Goal: Information Seeking & Learning: Learn about a topic

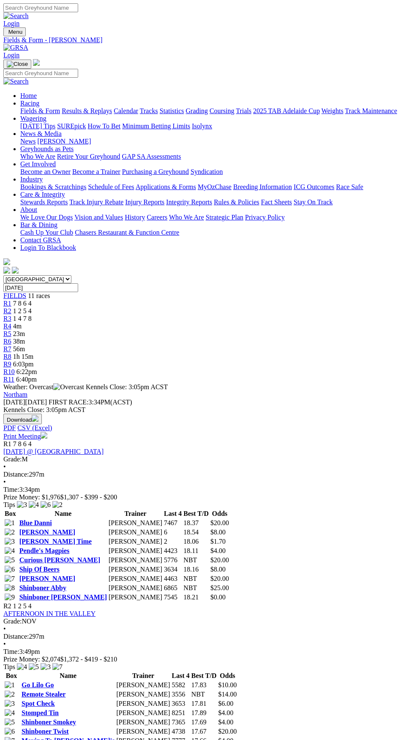
click at [71, 275] on select "South Australia New South Wales Northern Territory Queensland Tasmania Victoria…" at bounding box center [37, 279] width 68 height 8
select select "VIC"
click at [3, 275] on select "South Australia New South Wales Northern Territory Queensland Tasmania Victoria…" at bounding box center [37, 279] width 68 height 8
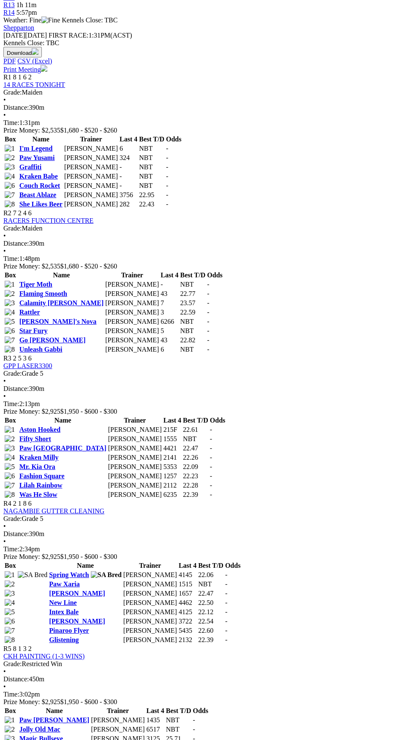
scroll to position [390, 0]
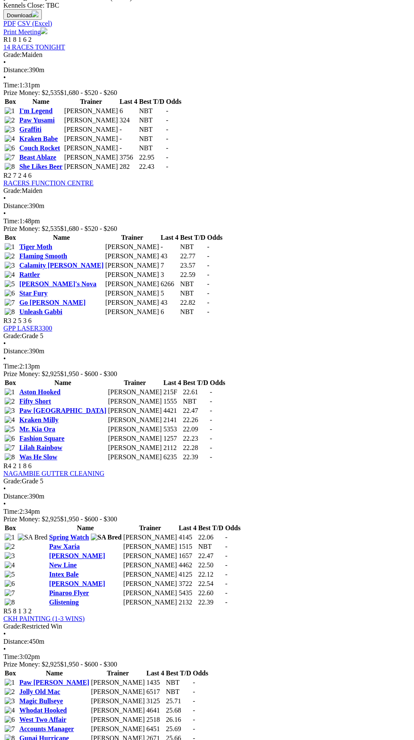
scroll to position [455, 0]
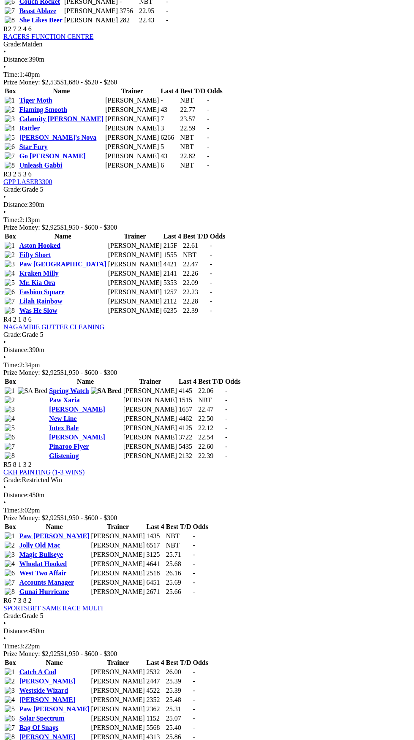
scroll to position [617, 0]
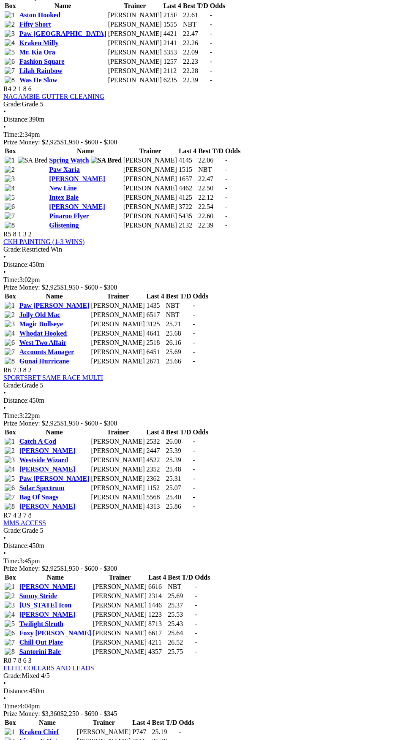
scroll to position [755, 0]
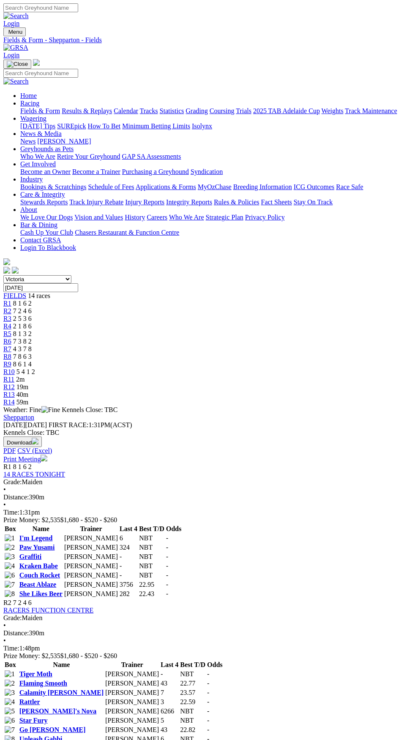
click at [67, 680] on link "Flaming Smooth" at bounding box center [43, 683] width 48 height 7
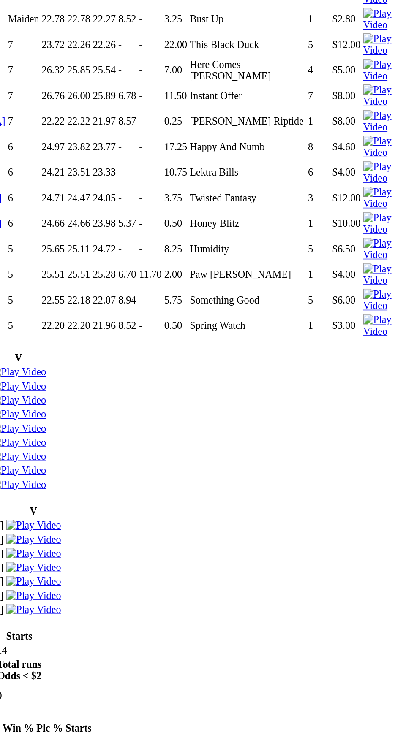
scroll to position [472, 0]
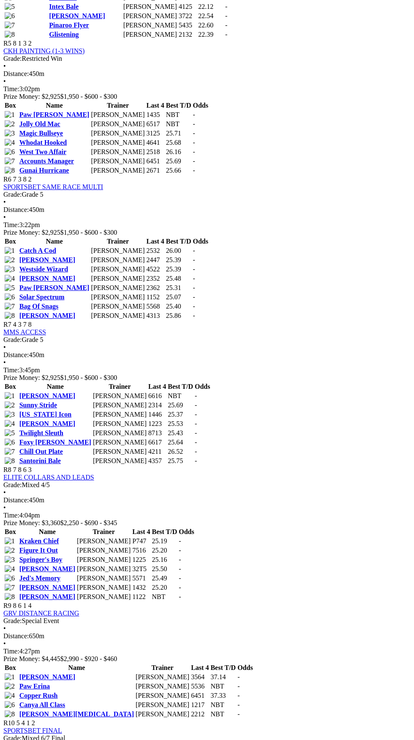
scroll to position [995, 0]
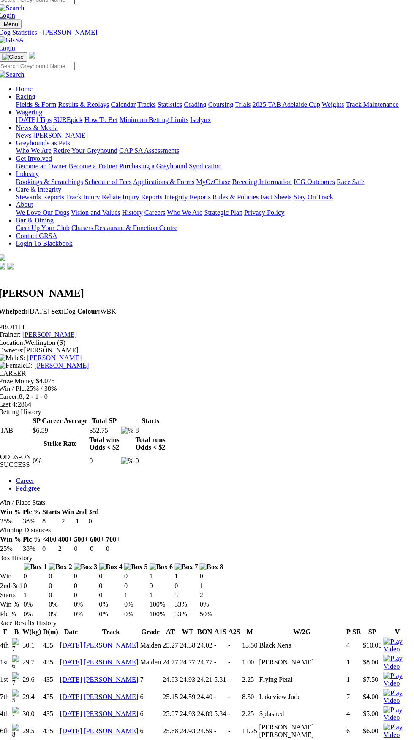
scroll to position [2, 0]
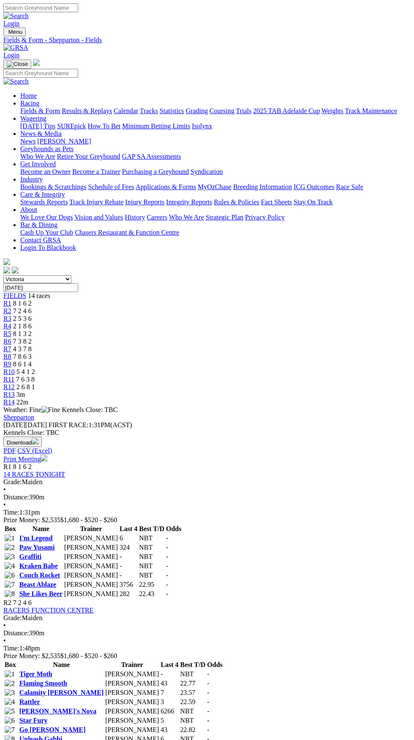
scroll to position [1125, 0]
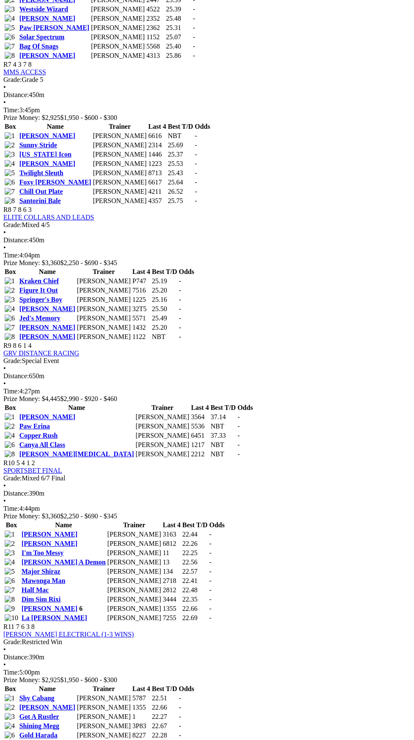
scroll to position [1255, 0]
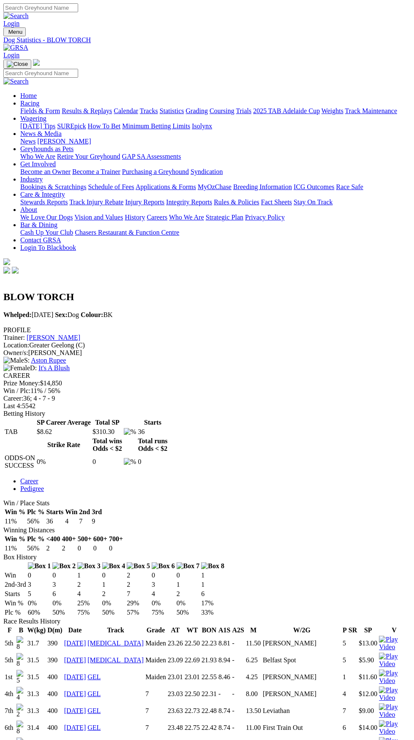
scroll to position [817, 0]
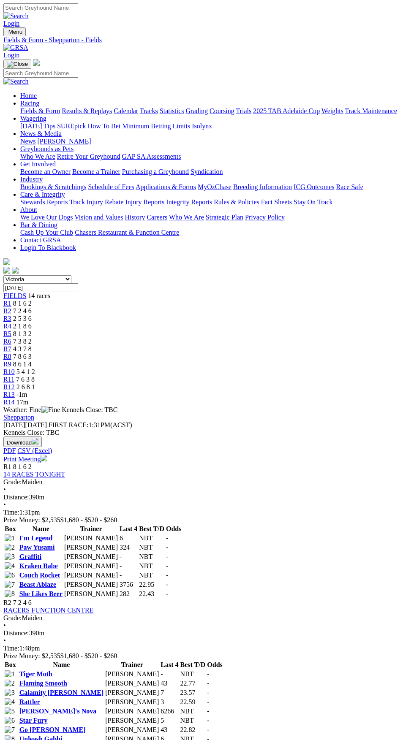
scroll to position [1255, 0]
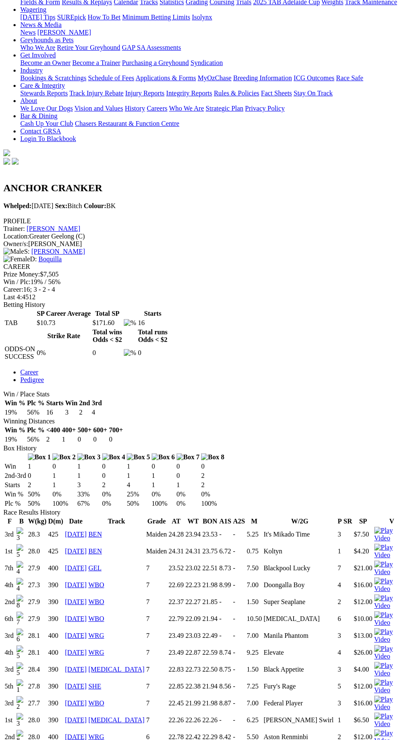
scroll to position [107, 0]
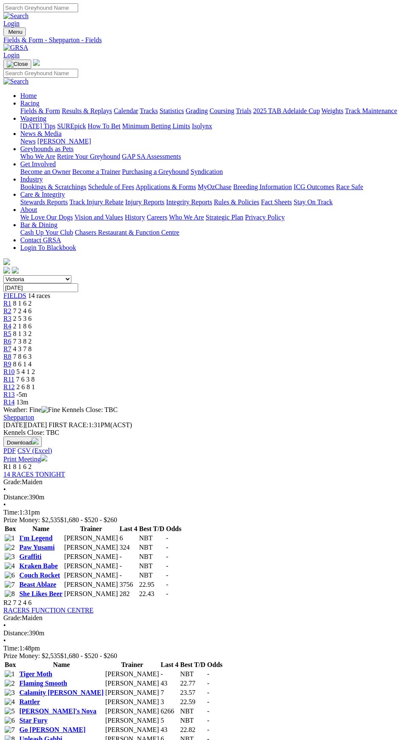
scroll to position [1255, 0]
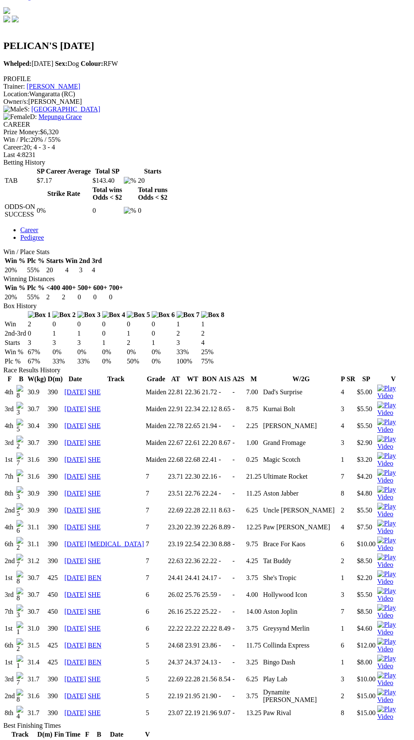
scroll to position [248, 0]
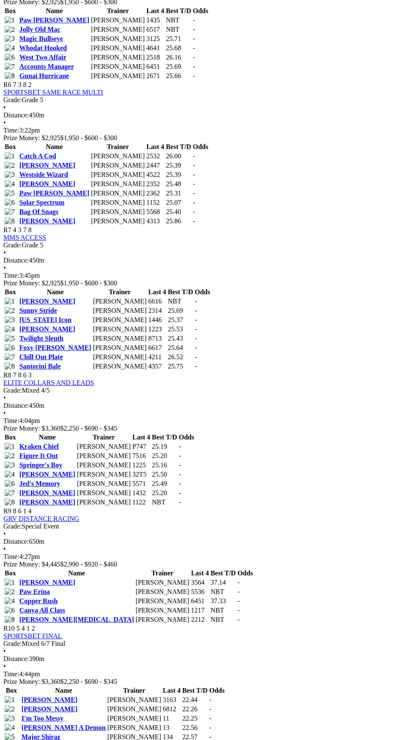
scroll to position [1087, 0]
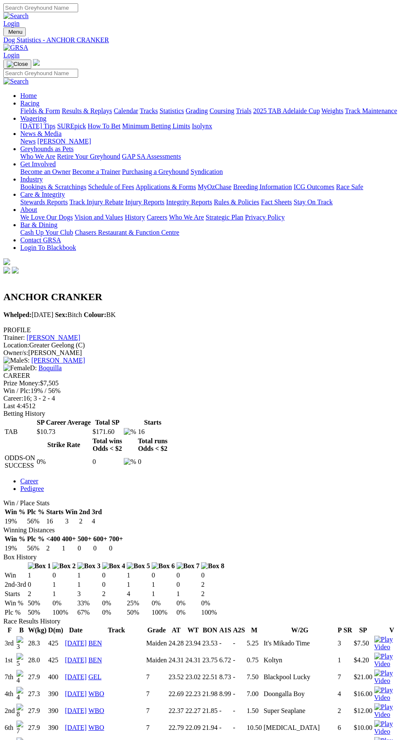
scroll to position [602, 0]
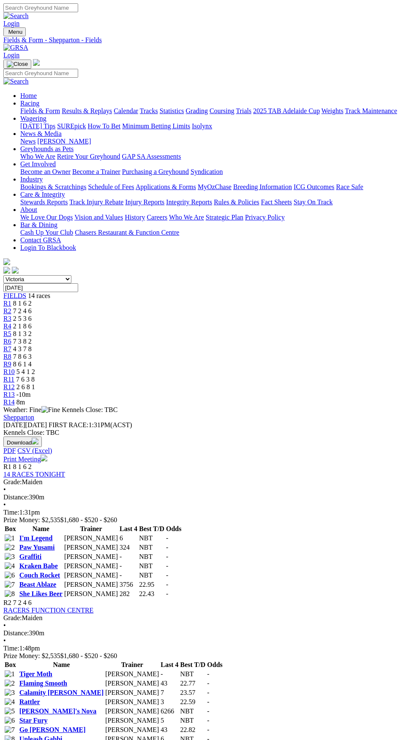
scroll to position [1087, 0]
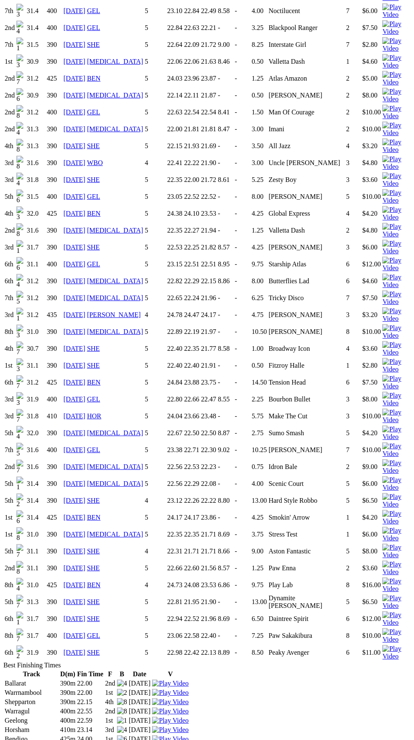
scroll to position [1402, 0]
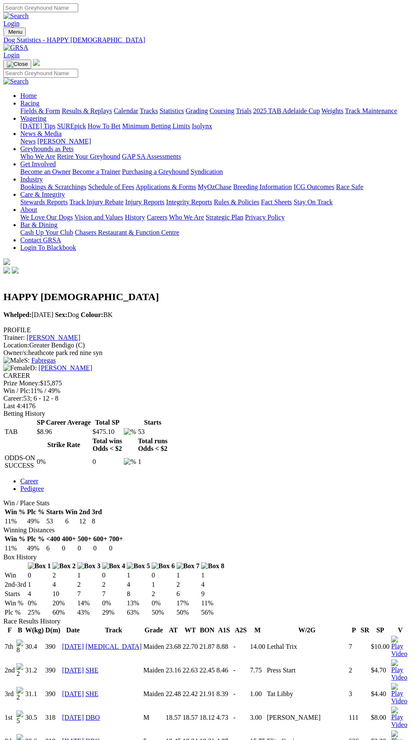
scroll to position [1072, 0]
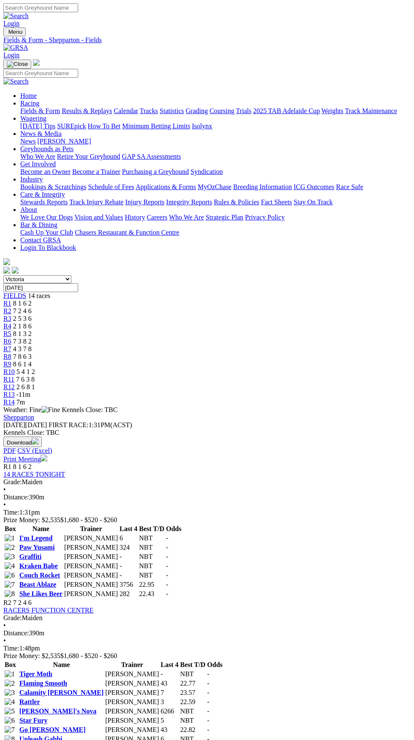
scroll to position [1087, 0]
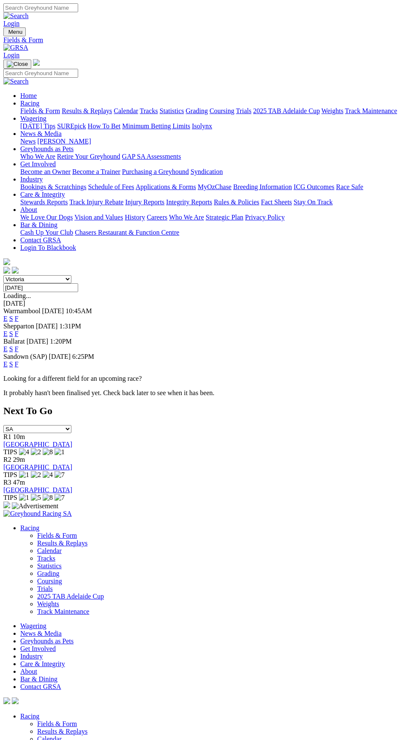
click at [19, 330] on link "F" at bounding box center [17, 333] width 4 height 7
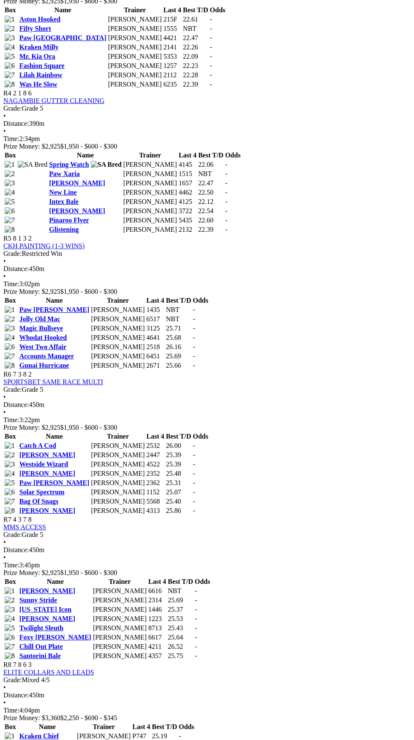
scroll to position [801, 0]
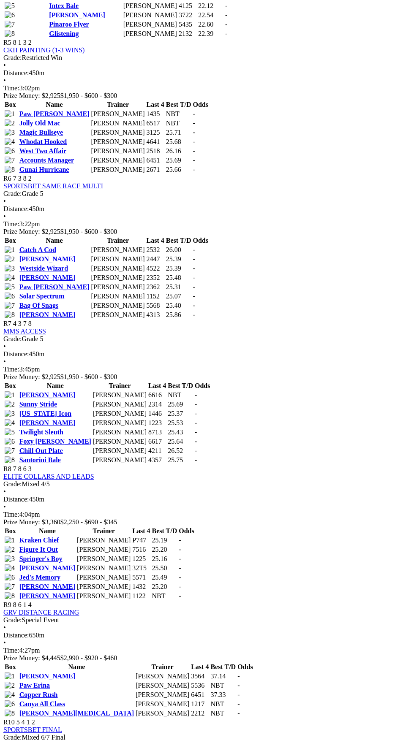
scroll to position [1012, 0]
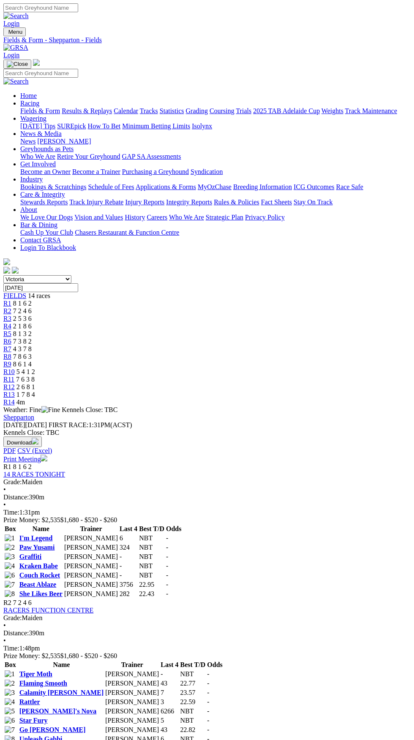
scroll to position [1180, 0]
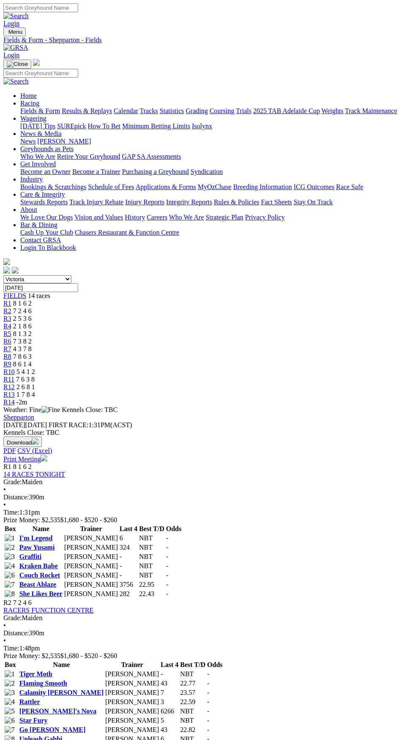
scroll to position [1180, 0]
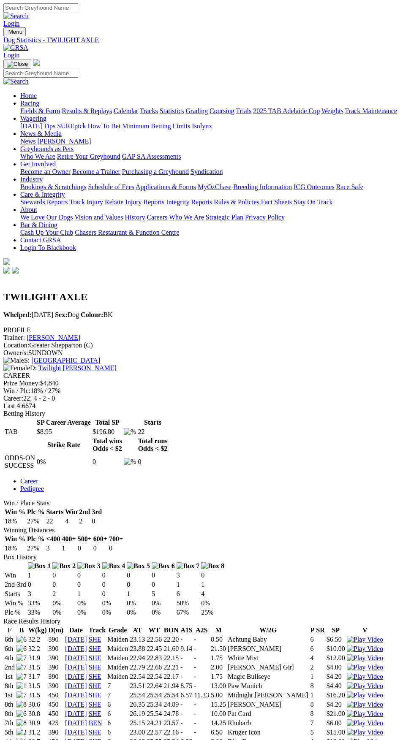
click at [17, 29] on span "Menu" at bounding box center [15, 32] width 14 height 6
click at [60, 110] on link "Fields & Form" at bounding box center [40, 110] width 40 height 7
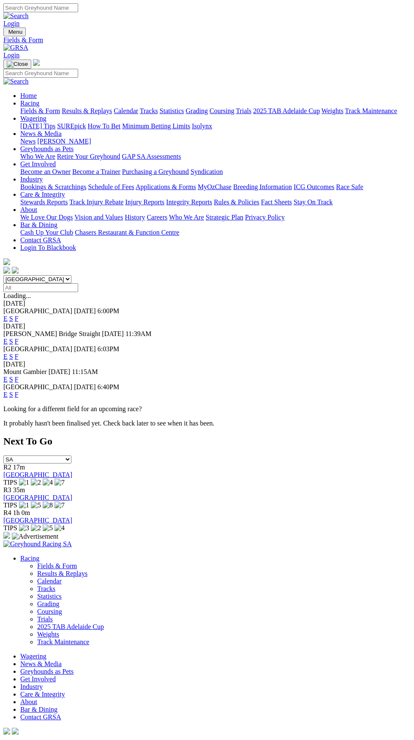
click at [71, 275] on select "South Australia New South Wales Northern Territory Queensland Tasmania Victoria…" at bounding box center [37, 279] width 68 height 8
select select "NSW"
click at [3, 275] on select "South Australia New South Wales Northern Territory Queensland Tasmania Victoria…" at bounding box center [37, 279] width 68 height 8
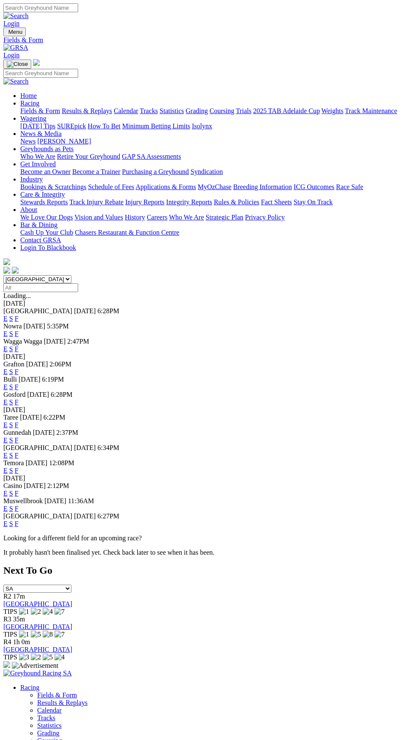
click at [19, 345] on link "F" at bounding box center [17, 348] width 4 height 7
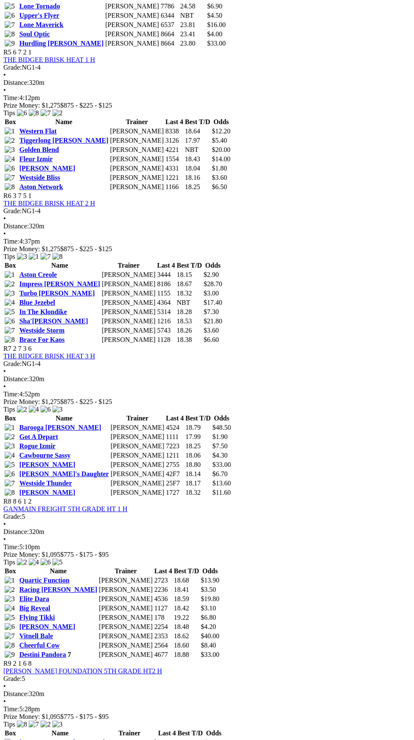
scroll to position [973, 0]
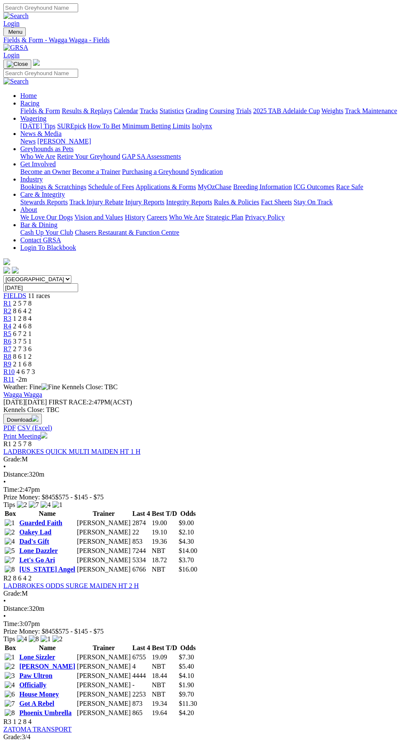
click at [71, 275] on select "South Australia New South Wales Northern Territory Queensland Tasmania Victoria…" at bounding box center [37, 279] width 68 height 8
select select "QLD"
click at [3, 275] on select "South Australia New South Wales Northern Territory Queensland Tasmania Victoria…" at bounding box center [37, 279] width 68 height 8
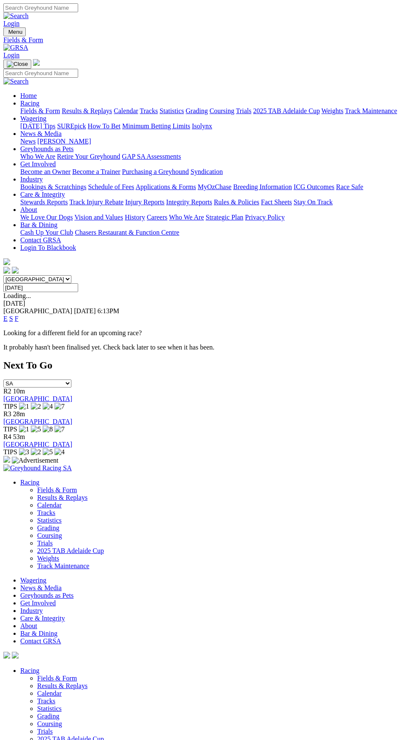
click at [19, 315] on link "F" at bounding box center [17, 318] width 4 height 7
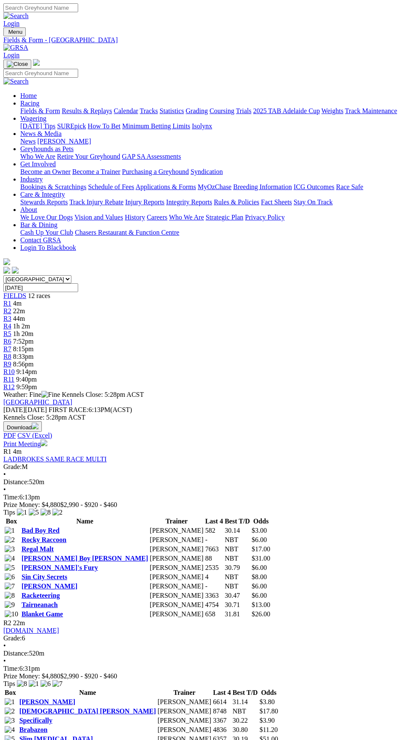
click at [48, 573] on link "Sin City Secrets" at bounding box center [45, 576] width 46 height 7
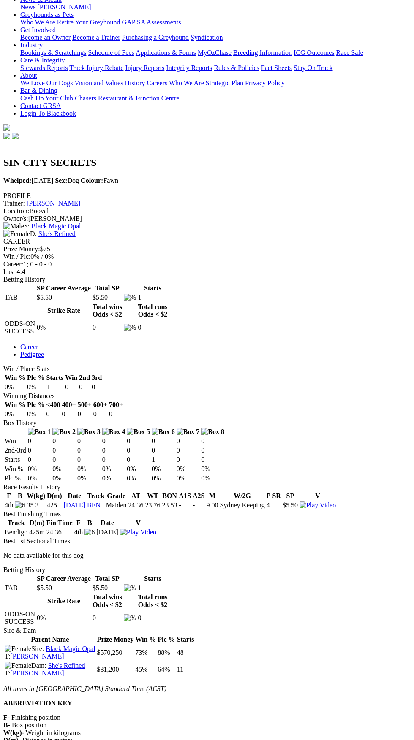
scroll to position [143, 0]
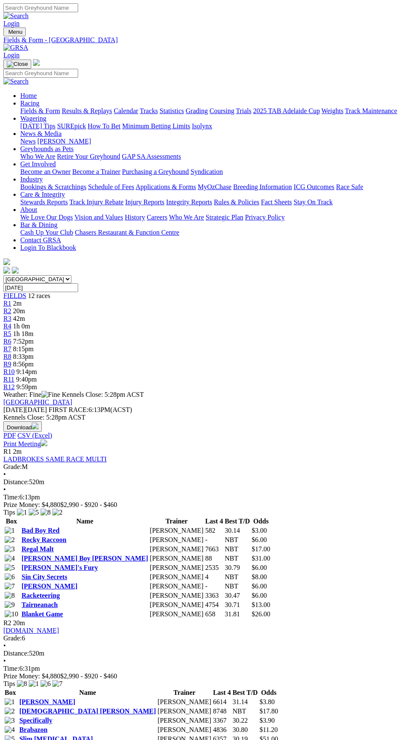
click at [60, 527] on link "Bad Boy Red" at bounding box center [41, 530] width 38 height 7
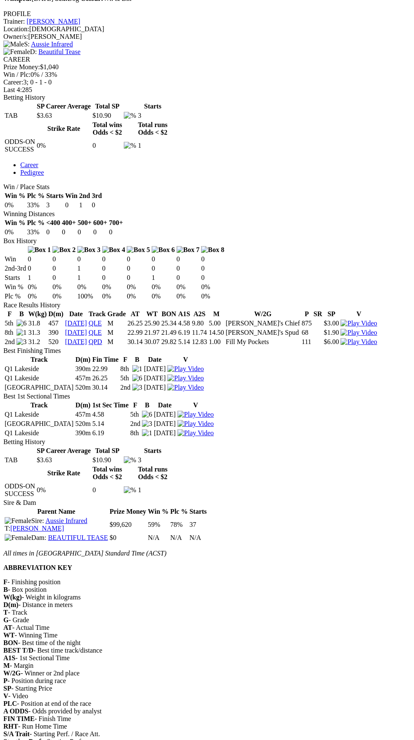
scroll to position [287, 0]
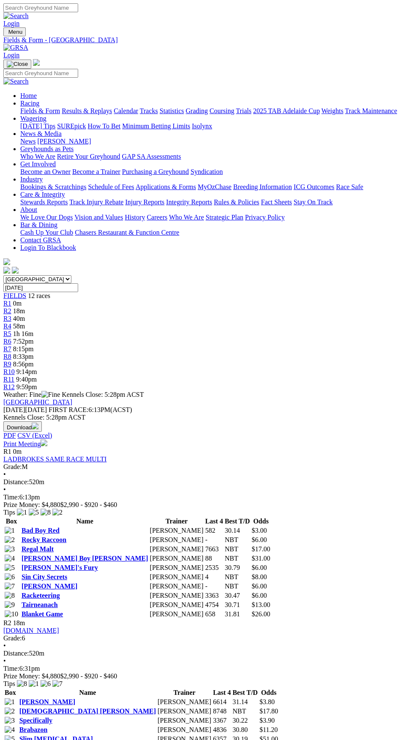
click at [54, 573] on link "Sin City Secrets" at bounding box center [45, 576] width 46 height 7
click at [60, 527] on link "Bad Boy Red" at bounding box center [41, 530] width 38 height 7
click at [71, 275] on select "[GEOGRAPHIC_DATA] [GEOGRAPHIC_DATA] [GEOGRAPHIC_DATA] [GEOGRAPHIC_DATA] [GEOGRA…" at bounding box center [37, 279] width 68 height 8
select select "TAS"
click at [3, 275] on select "South Australia New South Wales Northern Territory Queensland Tasmania Victoria…" at bounding box center [37, 279] width 68 height 8
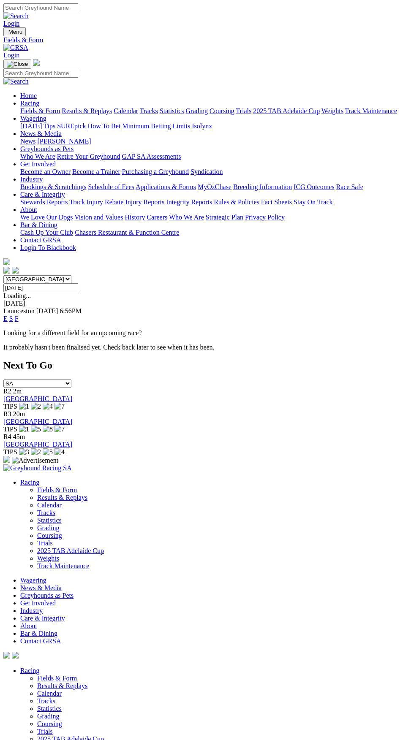
click at [71, 275] on select "South Australia New South Wales Northern Territory Queensland Tasmania Victoria…" at bounding box center [37, 279] width 68 height 8
click at [3, 275] on select "South Australia New South Wales Northern Territory Queensland Tasmania Victoria…" at bounding box center [37, 279] width 68 height 8
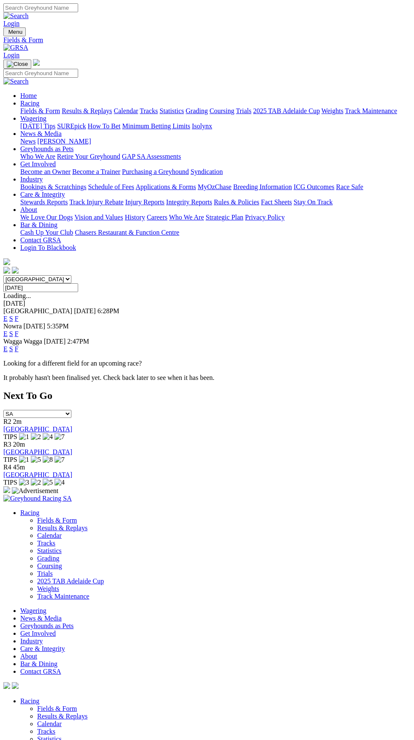
click at [71, 275] on select "South Australia New South Wales Northern Territory Queensland Tasmania Victoria…" at bounding box center [37, 279] width 68 height 8
select select "SA"
click at [3, 275] on select "South Australia New South Wales Northern Territory Queensland Tasmania Victoria…" at bounding box center [37, 279] width 68 height 8
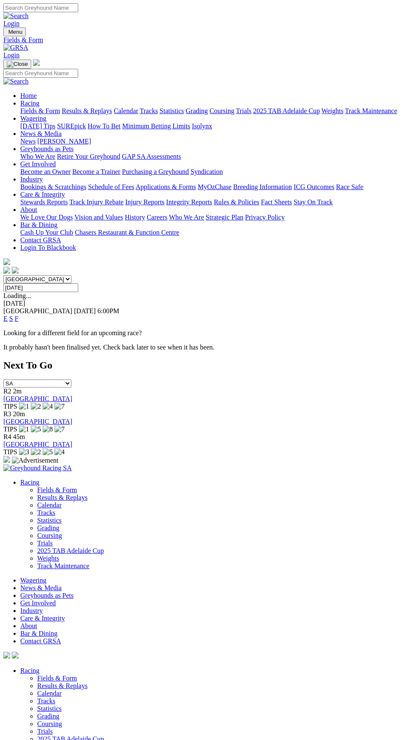
click at [19, 315] on link "F" at bounding box center [17, 318] width 4 height 7
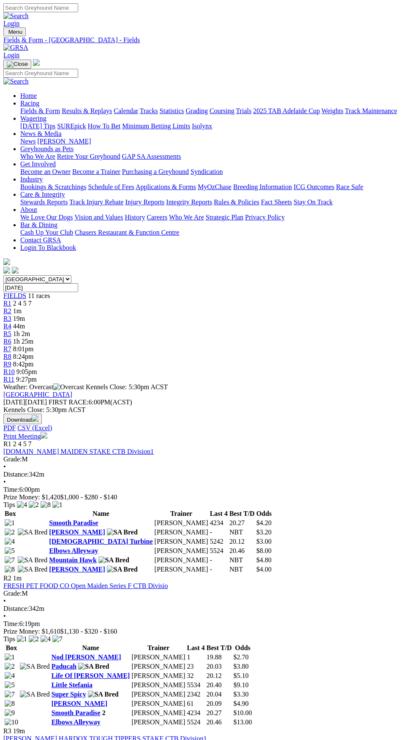
click at [11, 307] on span "R2" at bounding box center [7, 310] width 8 height 7
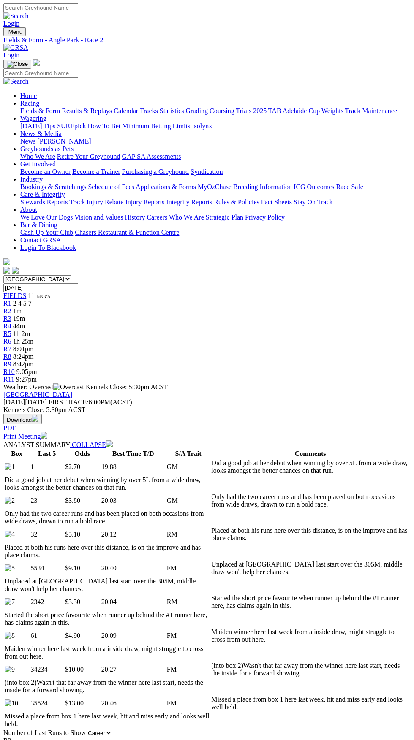
click at [24, 292] on span "FIELDS" at bounding box center [14, 295] width 23 height 7
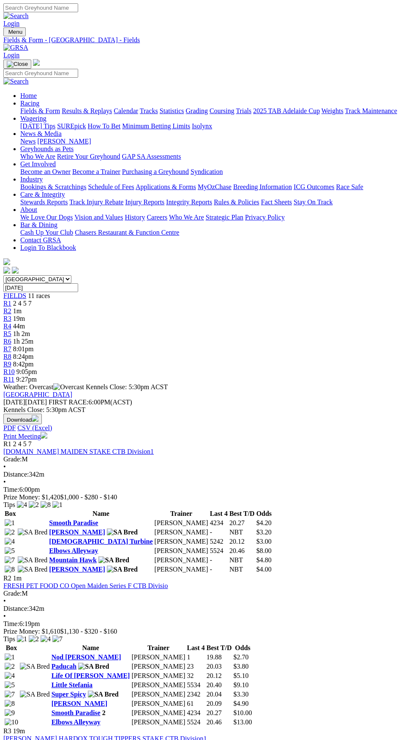
click at [86, 691] on link "Super Spicy" at bounding box center [69, 694] width 35 height 7
click at [107, 700] on link "[PERSON_NAME]" at bounding box center [80, 703] width 56 height 7
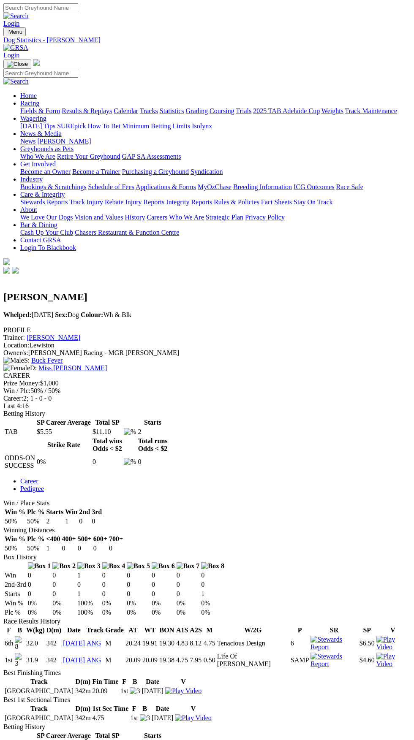
scroll to position [152, 0]
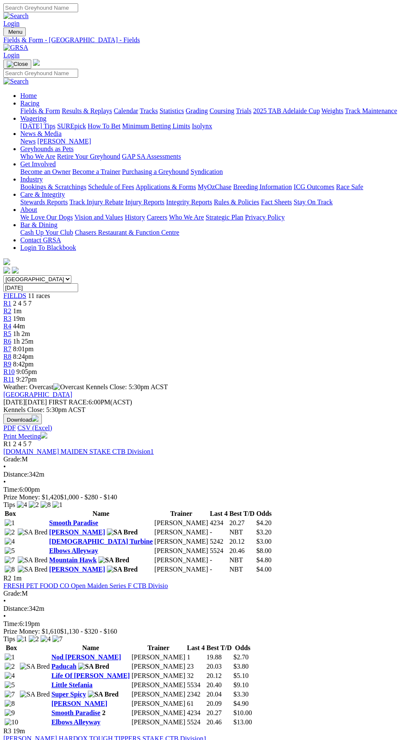
click at [86, 691] on link "Super Spicy" at bounding box center [69, 694] width 35 height 7
click at [107, 700] on link "[PERSON_NAME]" at bounding box center [80, 703] width 56 height 7
click at [71, 275] on select "[GEOGRAPHIC_DATA] [GEOGRAPHIC_DATA] [GEOGRAPHIC_DATA] [GEOGRAPHIC_DATA] [GEOGRA…" at bounding box center [37, 279] width 68 height 8
select select "WA"
click at [3, 275] on select "[GEOGRAPHIC_DATA] [GEOGRAPHIC_DATA] [GEOGRAPHIC_DATA] [GEOGRAPHIC_DATA] [GEOGRA…" at bounding box center [37, 279] width 68 height 8
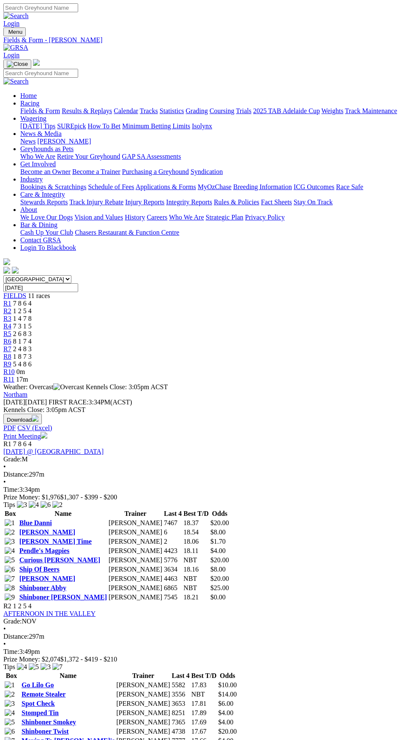
scroll to position [867, 0]
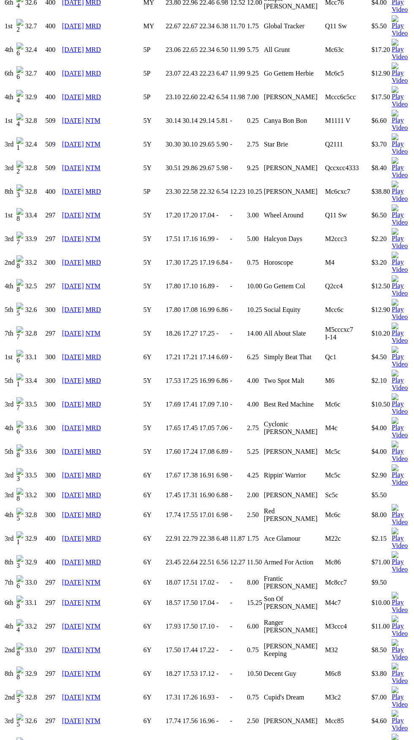
scroll to position [922, 0]
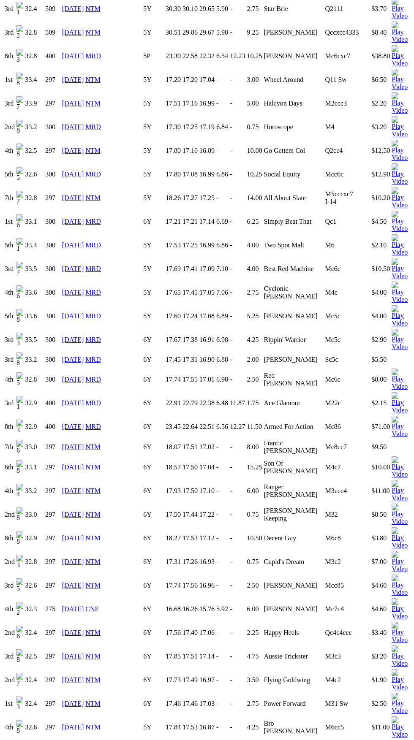
click at [100, 487] on link "NTM" at bounding box center [92, 490] width 15 height 7
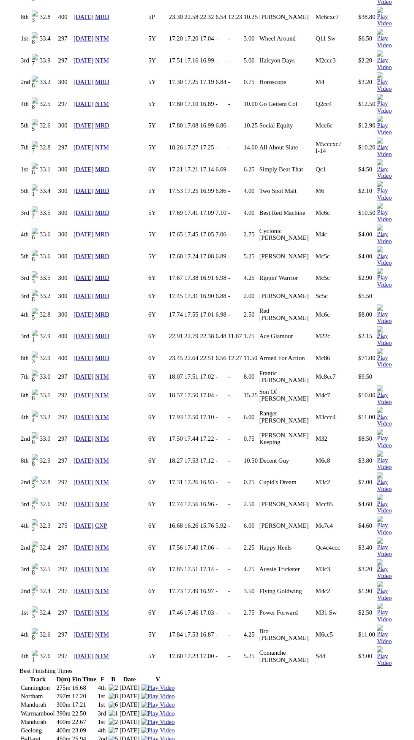
scroll to position [986, 0]
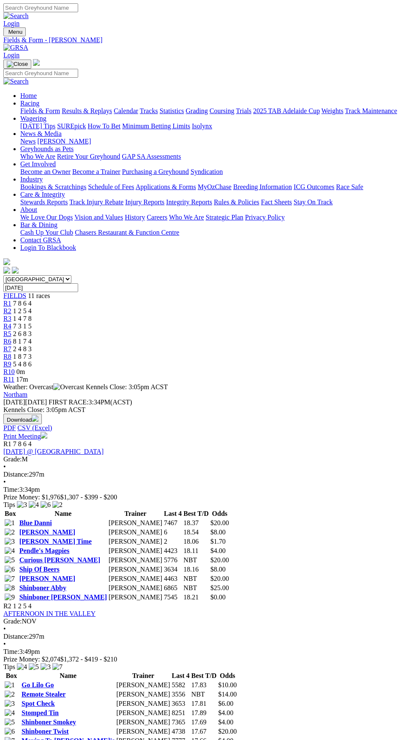
click at [71, 275] on select "[GEOGRAPHIC_DATA] [GEOGRAPHIC_DATA] [GEOGRAPHIC_DATA] [GEOGRAPHIC_DATA] [GEOGRA…" at bounding box center [37, 279] width 68 height 8
select select "[GEOGRAPHIC_DATA]"
click at [3, 275] on select "South Australia New South Wales Northern Territory Queensland Tasmania Victoria…" at bounding box center [37, 279] width 68 height 8
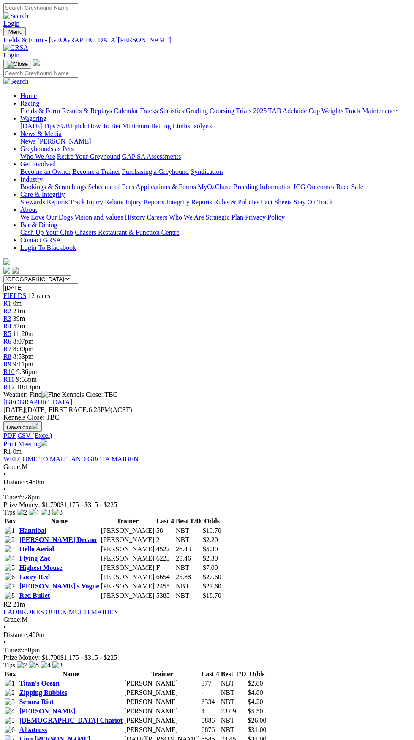
click at [50, 555] on link "Flying Zac" at bounding box center [34, 558] width 31 height 7
click at [46, 527] on link "Hannibal" at bounding box center [32, 530] width 27 height 7
click at [47, 536] on link "[PERSON_NAME] Dream" at bounding box center [57, 539] width 77 height 7
click at [60, 680] on link "Titan's Ocean" at bounding box center [39, 683] width 40 height 7
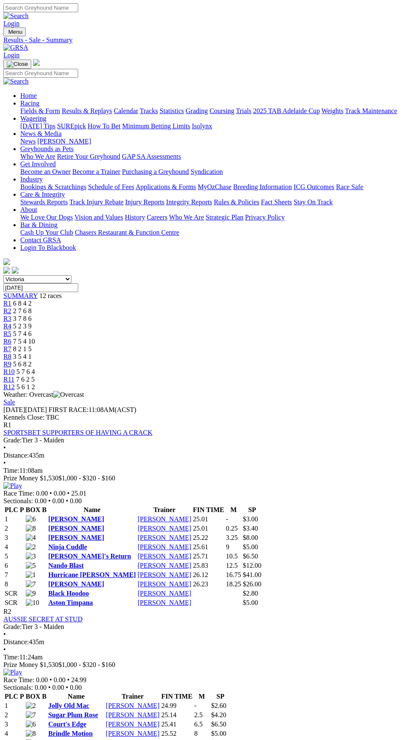
click at [19, 29] on span "Menu" at bounding box center [15, 32] width 14 height 6
click at [60, 108] on link "Fields & Form" at bounding box center [40, 110] width 40 height 7
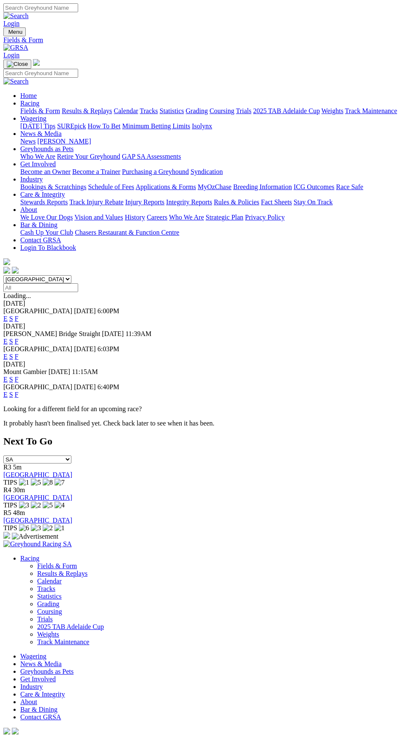
select select "QLD"
click at [3, 275] on select "[GEOGRAPHIC_DATA] [GEOGRAPHIC_DATA] [GEOGRAPHIC_DATA] [GEOGRAPHIC_DATA] [GEOGRA…" at bounding box center [37, 279] width 68 height 8
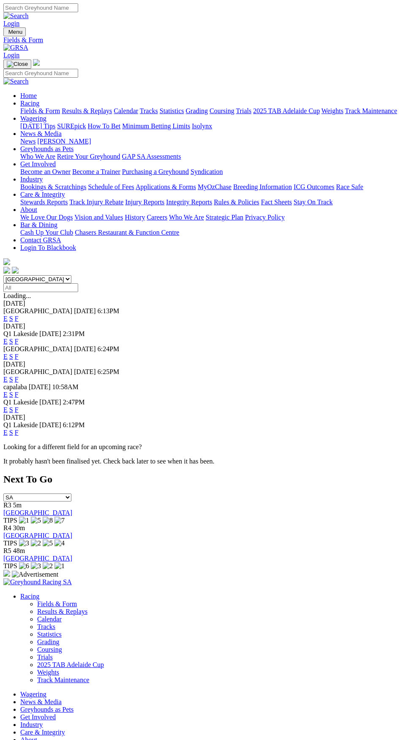
click at [19, 315] on link "F" at bounding box center [17, 318] width 4 height 7
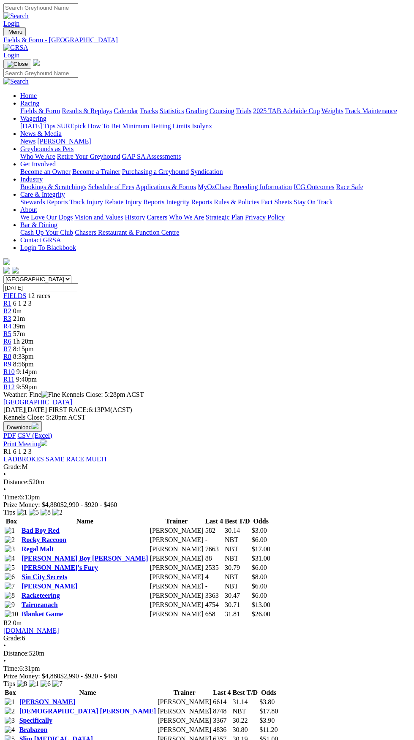
click at [75, 698] on link "[PERSON_NAME]" at bounding box center [47, 701] width 56 height 7
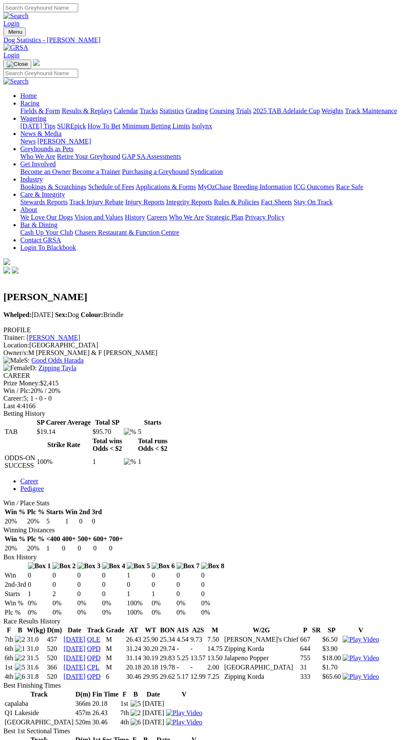
scroll to position [150, 0]
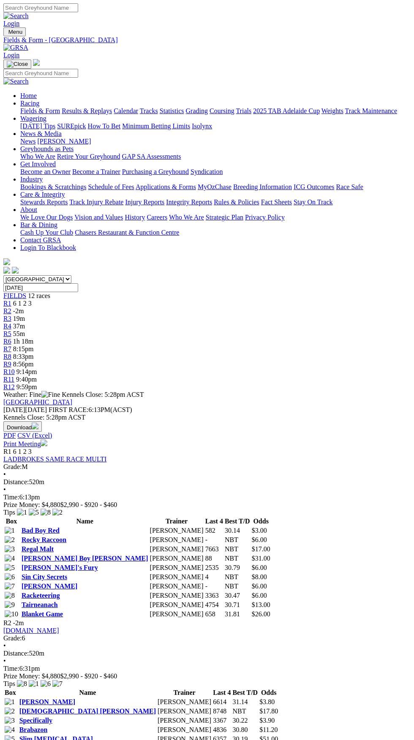
click at [52, 573] on link "Sin City Secrets" at bounding box center [45, 576] width 46 height 7
click at [66, 740] on link "Smoky Chipotle" at bounding box center [42, 748] width 46 height 7
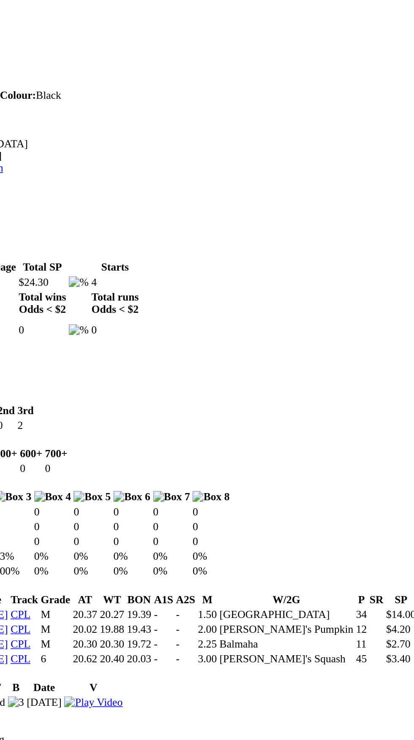
scroll to position [145, 0]
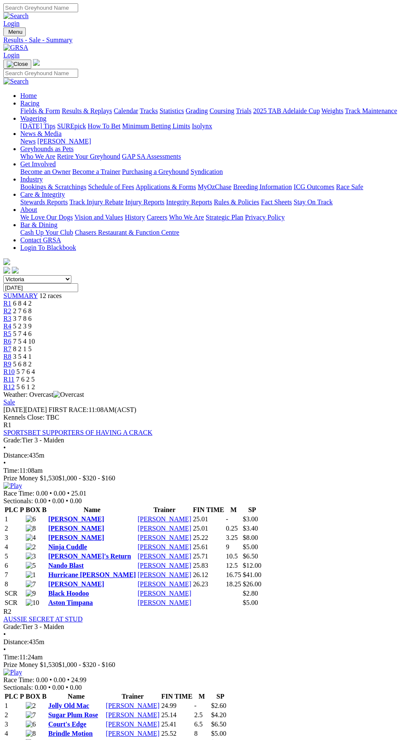
click at [16, 29] on span "Menu" at bounding box center [15, 32] width 14 height 6
click at [39, 100] on link "Racing" at bounding box center [29, 103] width 19 height 7
click at [60, 114] on link "Fields & Form" at bounding box center [40, 110] width 40 height 7
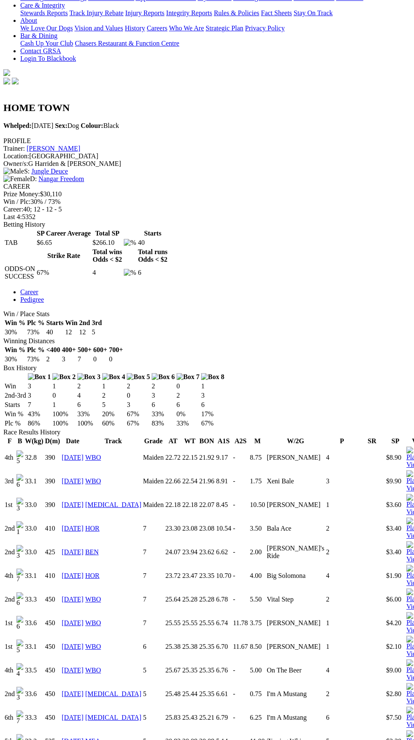
scroll to position [189, 0]
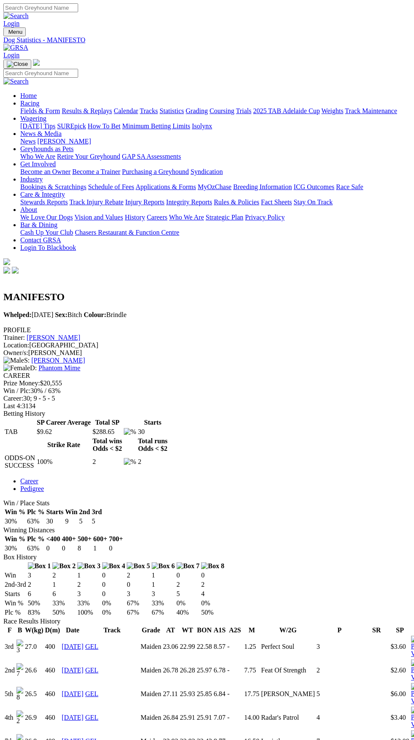
scroll to position [711, 0]
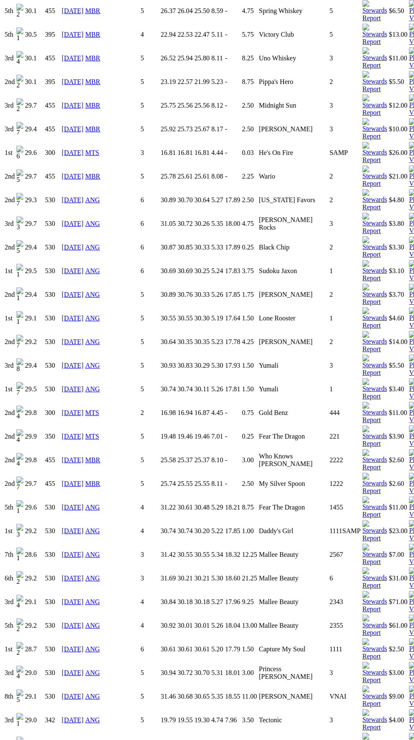
scroll to position [1396, 0]
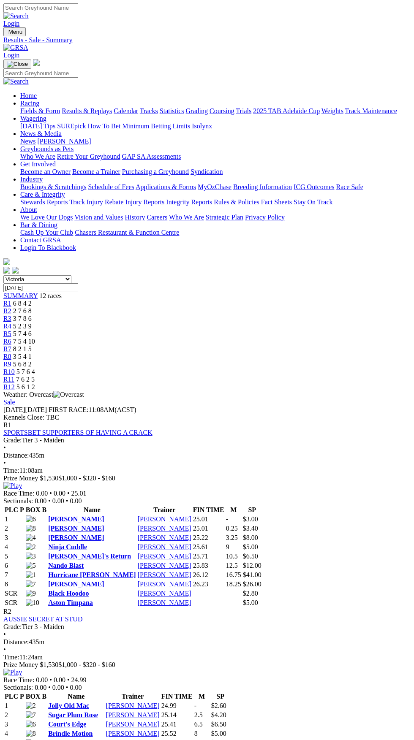
click at [60, 107] on link "Fields & Form" at bounding box center [40, 110] width 40 height 7
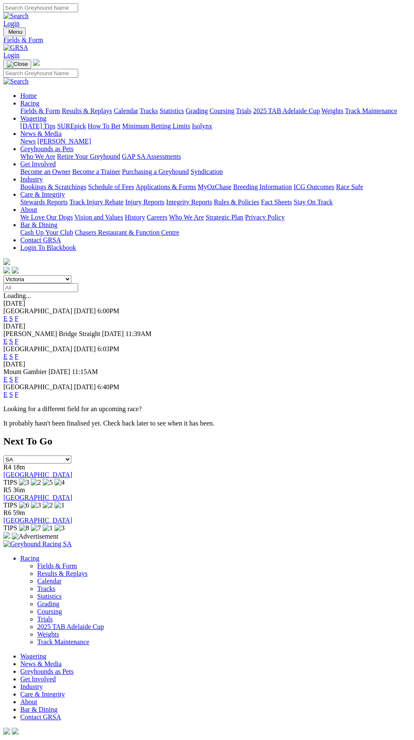
click at [71, 275] on select "[GEOGRAPHIC_DATA] [GEOGRAPHIC_DATA] [GEOGRAPHIC_DATA] [GEOGRAPHIC_DATA] [GEOGRA…" at bounding box center [37, 279] width 68 height 8
click at [3, 275] on select "[GEOGRAPHIC_DATA] [GEOGRAPHIC_DATA] [GEOGRAPHIC_DATA] [GEOGRAPHIC_DATA] [GEOGRA…" at bounding box center [37, 279] width 68 height 8
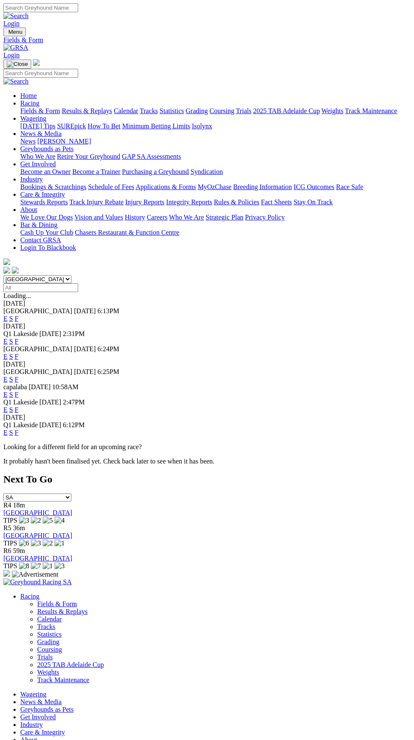
click at [71, 275] on select "[GEOGRAPHIC_DATA] [GEOGRAPHIC_DATA] [GEOGRAPHIC_DATA] [GEOGRAPHIC_DATA] [GEOGRA…" at bounding box center [37, 279] width 68 height 8
select select "VIC"
click at [3, 275] on select "South Australia New South Wales Northern Territory Queensland Tasmania Victoria…" at bounding box center [37, 279] width 68 height 8
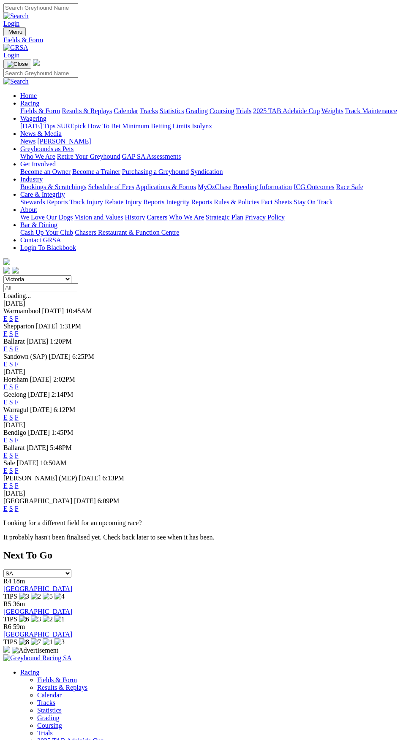
click at [19, 361] on link "F" at bounding box center [17, 364] width 4 height 7
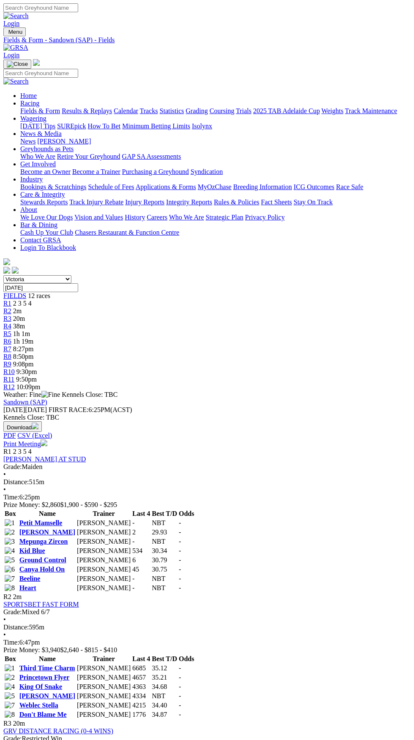
click at [58, 702] on link "Weblec Stella" at bounding box center [38, 705] width 39 height 7
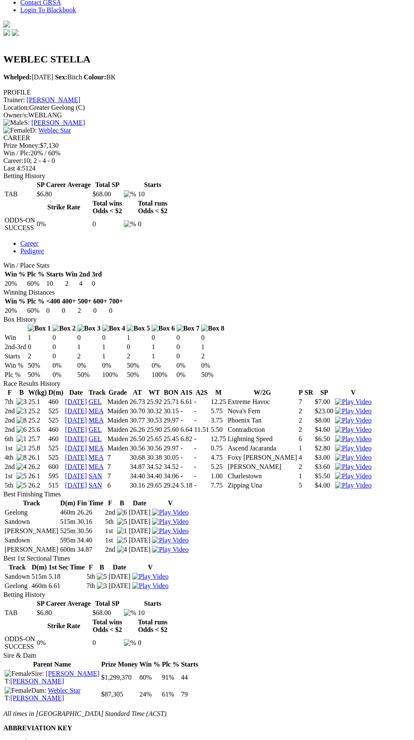
scroll to position [244, 0]
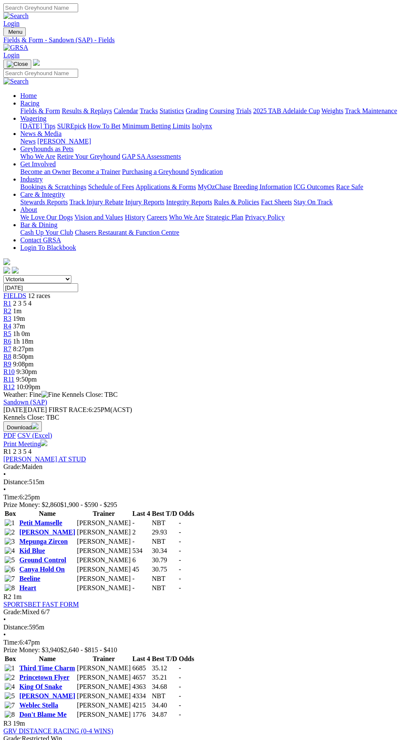
click at [75, 692] on link "Canya Erupt" at bounding box center [47, 695] width 56 height 7
click at [75, 692] on link "[PERSON_NAME]" at bounding box center [47, 695] width 56 height 7
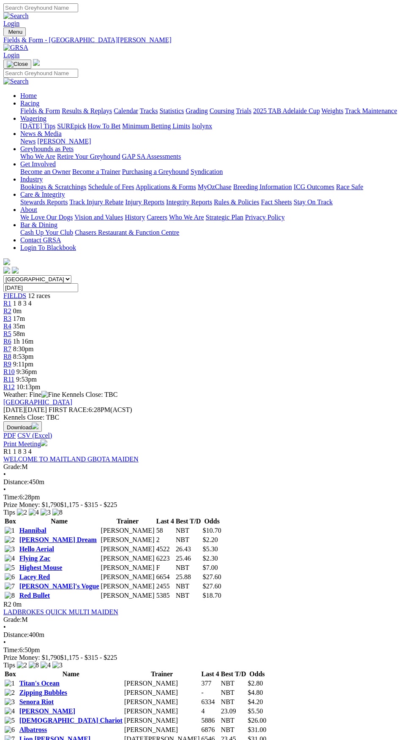
click at [60, 680] on link "Titan's Ocean" at bounding box center [39, 683] width 40 height 7
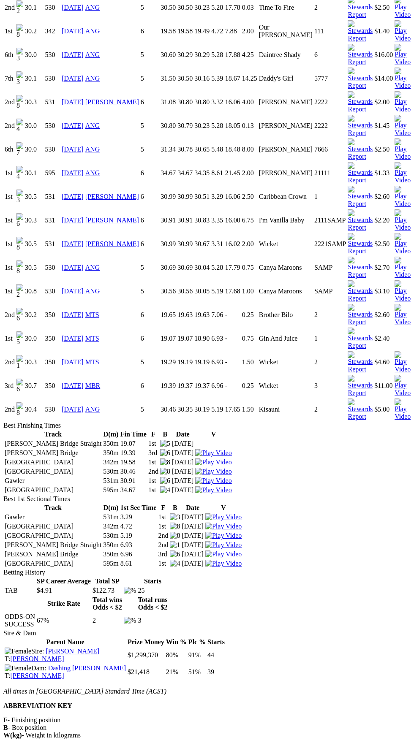
scroll to position [798, 0]
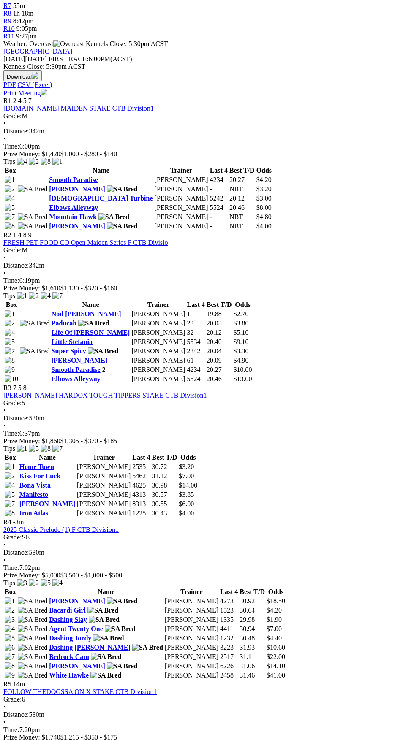
scroll to position [344, 0]
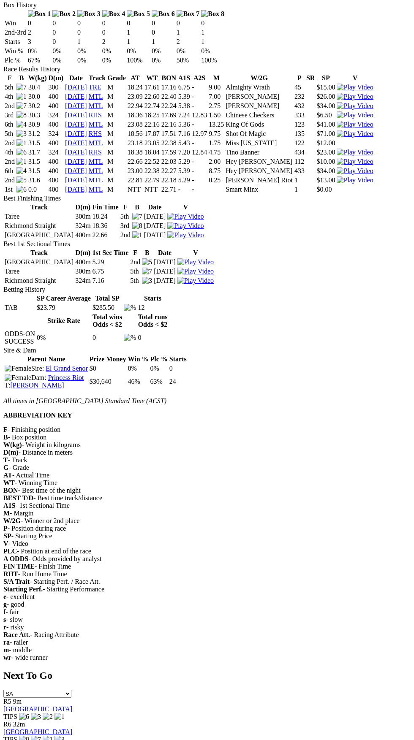
scroll to position [553, 0]
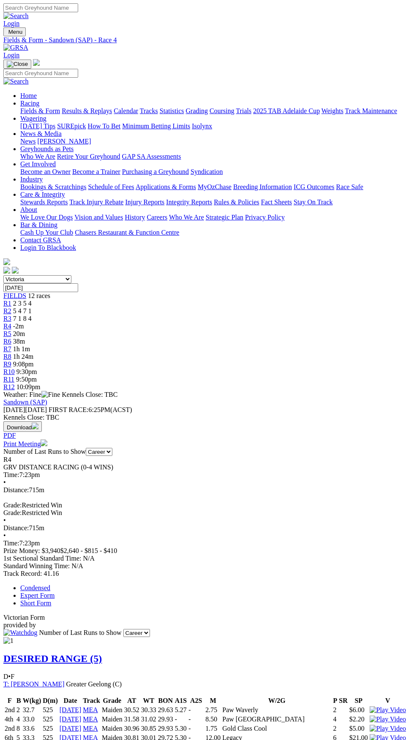
click at [26, 292] on span "FIELDS" at bounding box center [14, 295] width 23 height 7
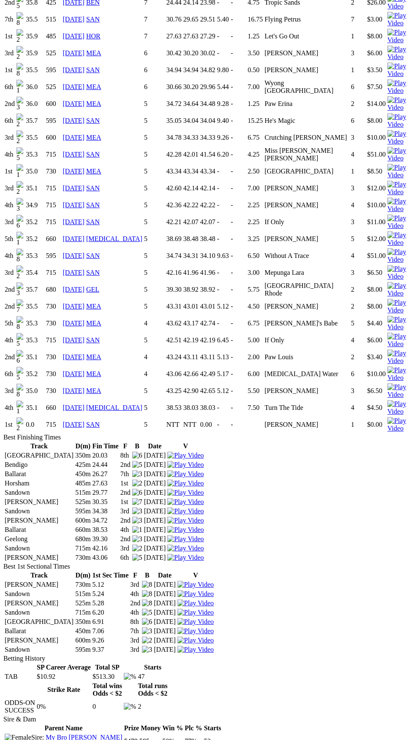
scroll to position [994, 0]
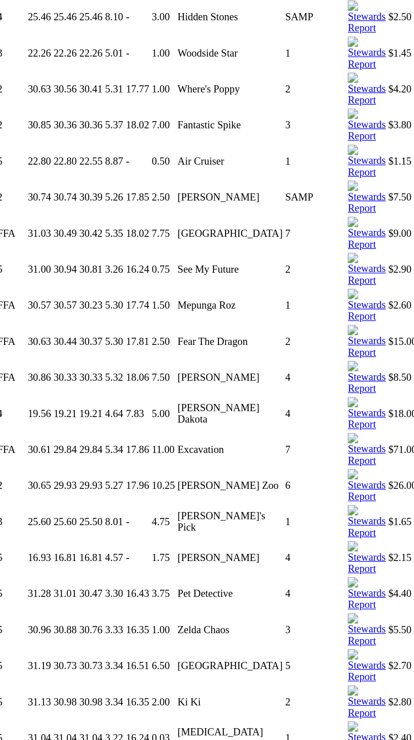
scroll to position [2141, 0]
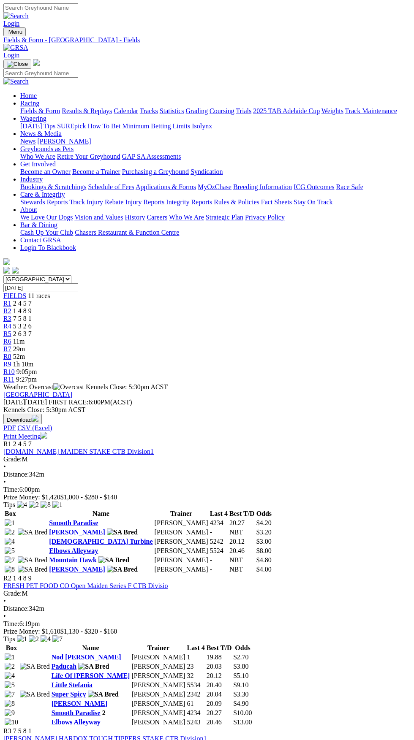
scroll to position [344, 0]
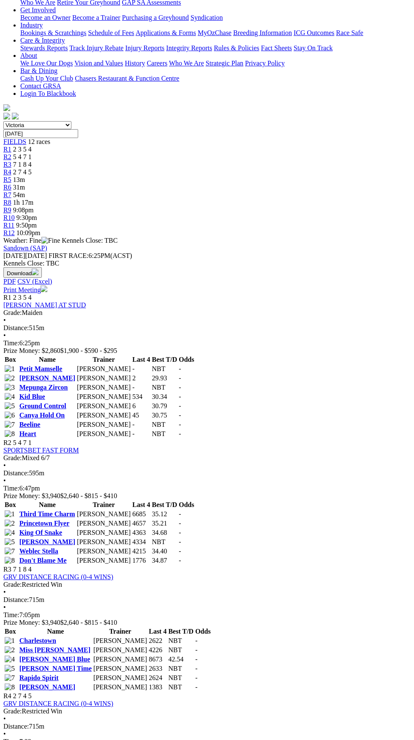
scroll to position [160, 0]
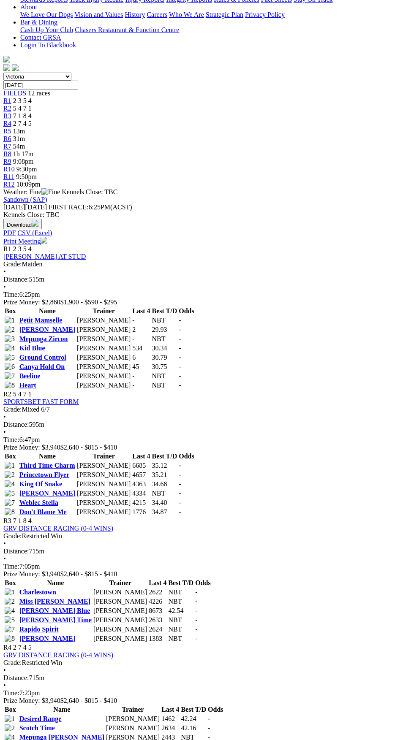
scroll to position [225, 0]
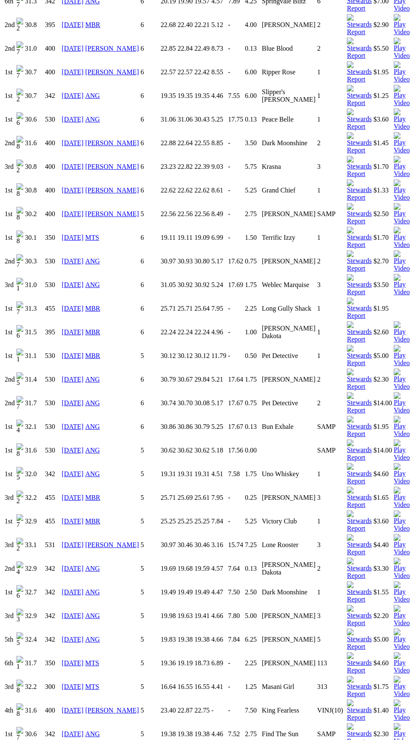
scroll to position [930, 0]
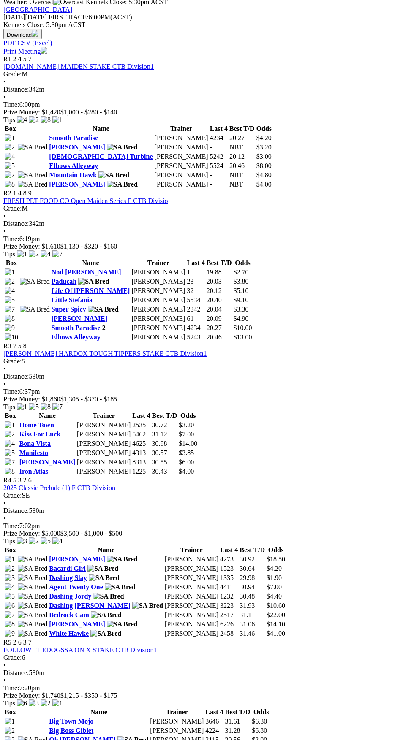
scroll to position [412, 0]
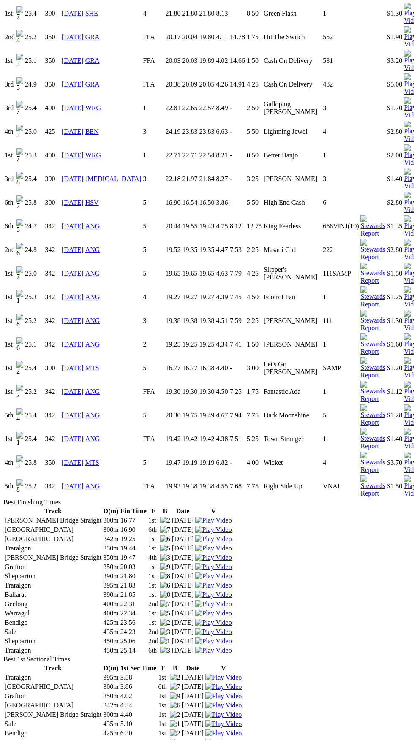
scroll to position [1367, 0]
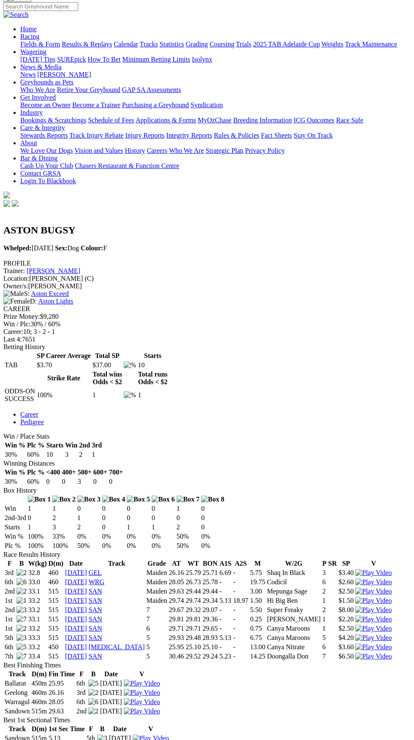
scroll to position [65, 0]
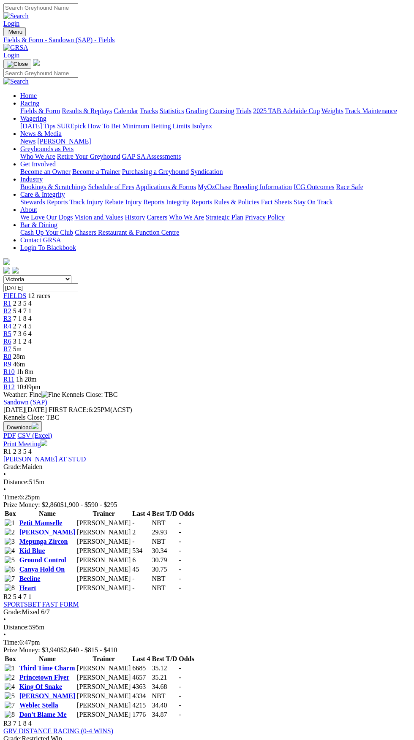
click at [71, 275] on select "South Australia New South Wales Northern Territory Queensland Tasmania Victoria…" at bounding box center [37, 279] width 68 height 8
select select "TAS"
click at [3, 275] on select "South Australia New South Wales Northern Territory Queensland Tasmania Victoria…" at bounding box center [37, 279] width 68 height 8
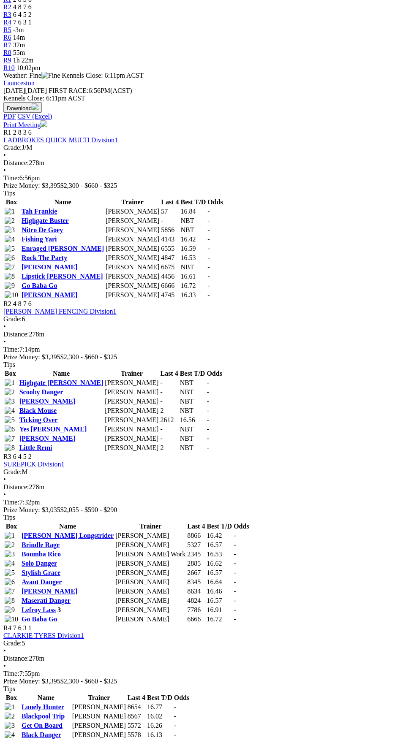
scroll to position [430, 0]
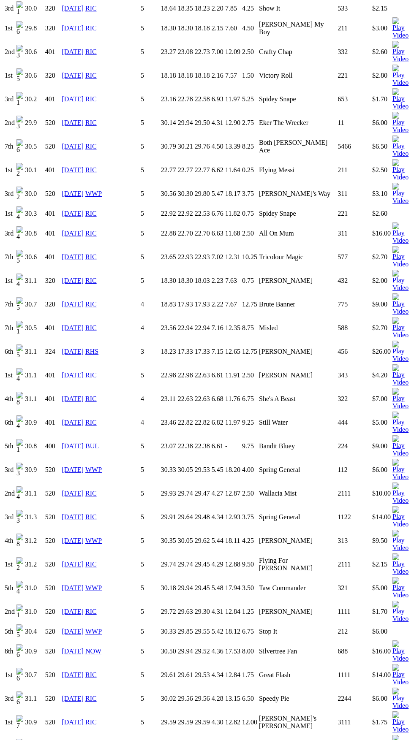
scroll to position [712, 0]
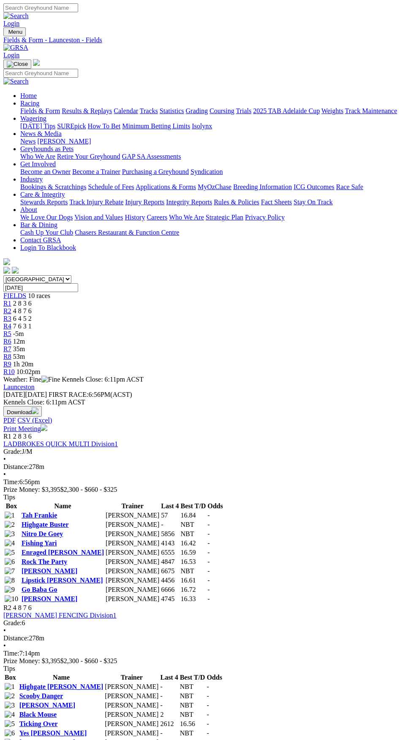
click at [71, 275] on select "South Australia New South Wales Northern Territory Queensland Tasmania Victoria…" at bounding box center [37, 279] width 68 height 8
select select "VIC"
click at [3, 275] on select "South Australia New South Wales Northern Territory Queensland Tasmania Victoria…" at bounding box center [37, 279] width 68 height 8
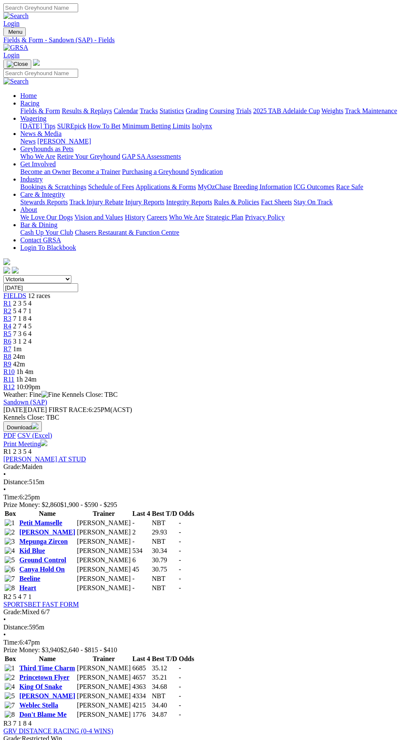
scroll to position [438, 0]
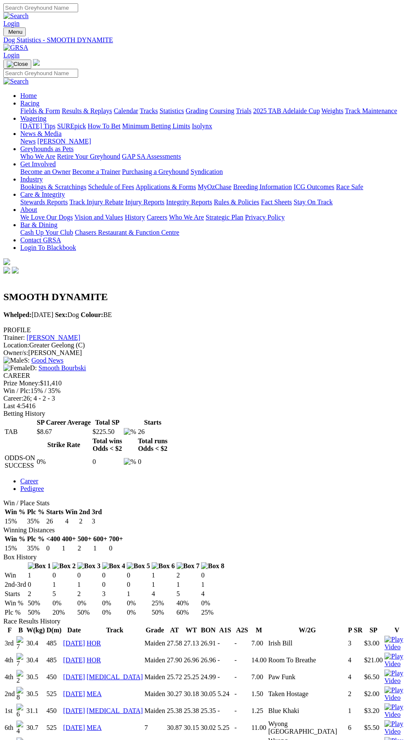
scroll to position [686, 0]
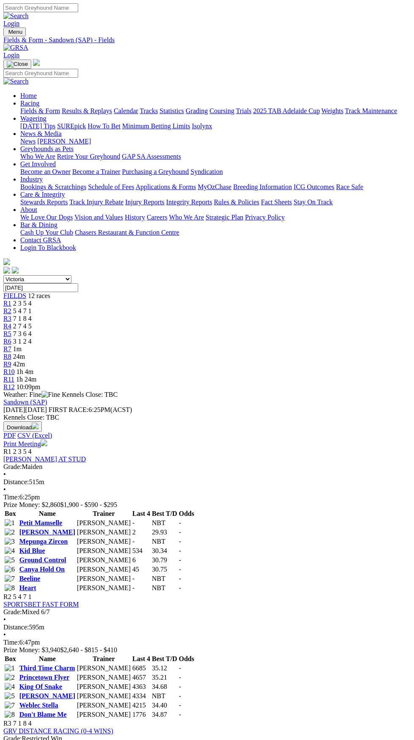
scroll to position [438, 0]
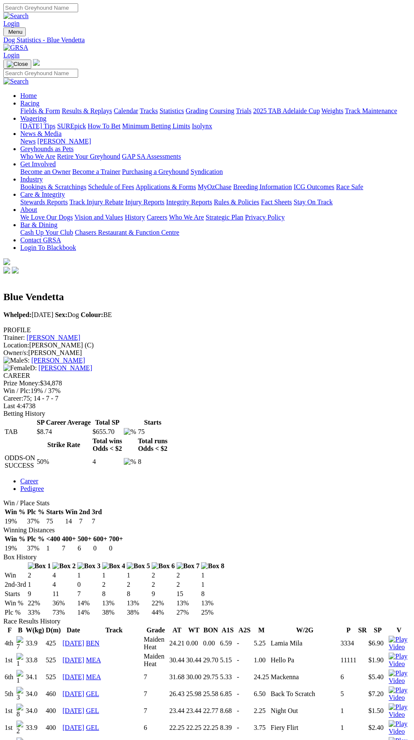
scroll to position [1555, 0]
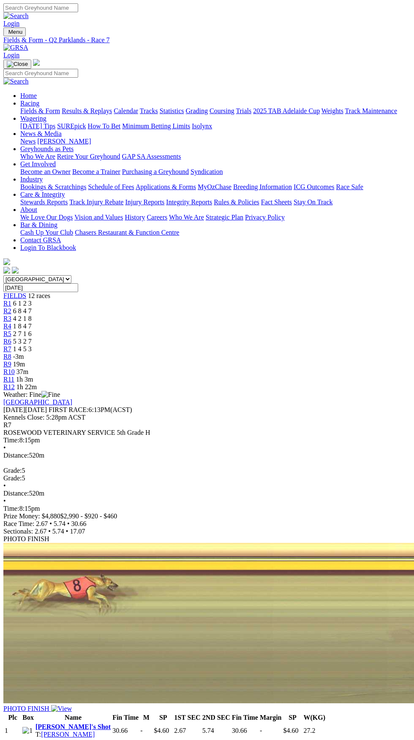
scroll to position [12, 0]
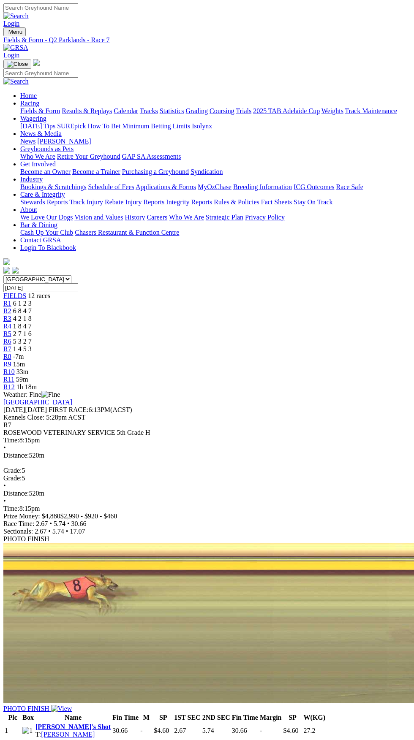
scroll to position [12, 0]
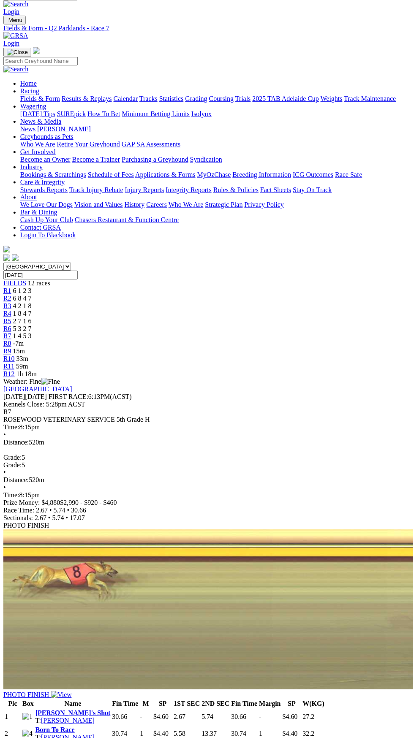
click at [71, 263] on select "[GEOGRAPHIC_DATA] [GEOGRAPHIC_DATA] [GEOGRAPHIC_DATA] [GEOGRAPHIC_DATA] [GEOGRA…" at bounding box center [37, 267] width 68 height 8
select select "WA"
click at [3, 263] on select "[GEOGRAPHIC_DATA] [GEOGRAPHIC_DATA] [GEOGRAPHIC_DATA] [GEOGRAPHIC_DATA] [GEOGRA…" at bounding box center [37, 267] width 68 height 8
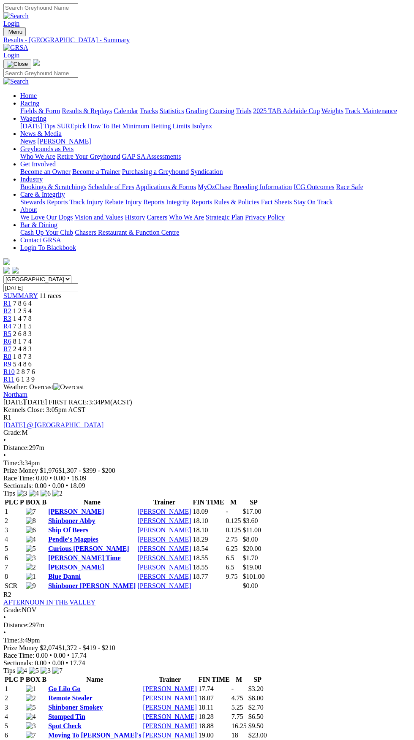
click at [71, 275] on select "[GEOGRAPHIC_DATA] [GEOGRAPHIC_DATA] [GEOGRAPHIC_DATA] [GEOGRAPHIC_DATA] [GEOGRA…" at bounding box center [37, 279] width 68 height 8
click at [71, 275] on select "South Australia New South Wales Northern Territory Queensland Tasmania Victoria…" at bounding box center [37, 279] width 68 height 8
select select "[GEOGRAPHIC_DATA]"
click at [3, 275] on select "South Australia New South Wales Northern Territory Queensland Tasmania Victoria…" at bounding box center [37, 279] width 68 height 8
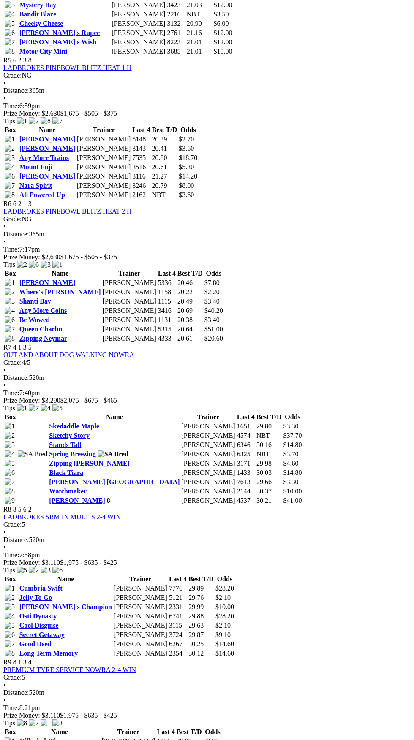
scroll to position [995, 0]
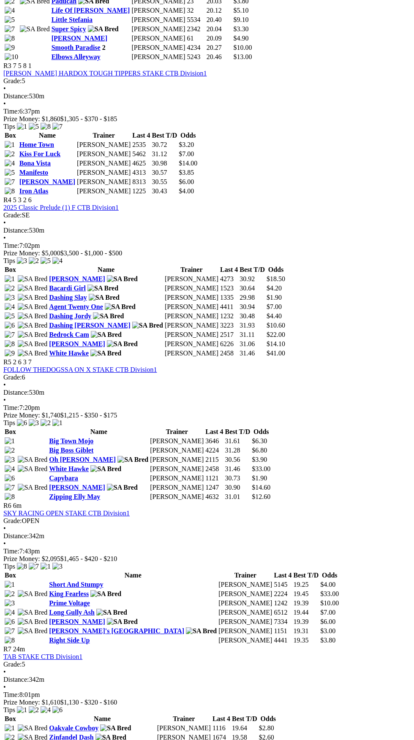
scroll to position [671, 0]
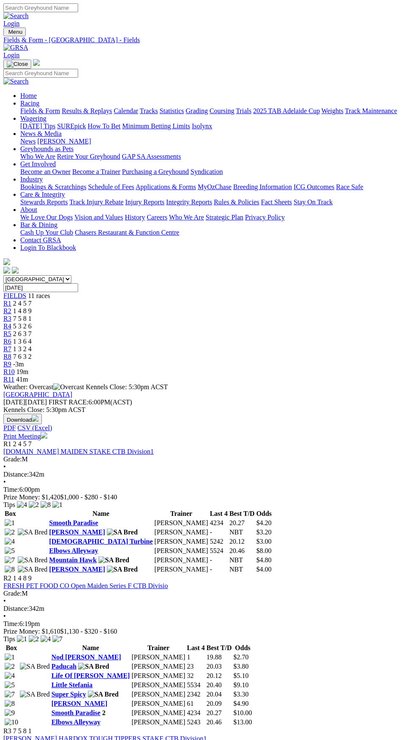
scroll to position [671, 0]
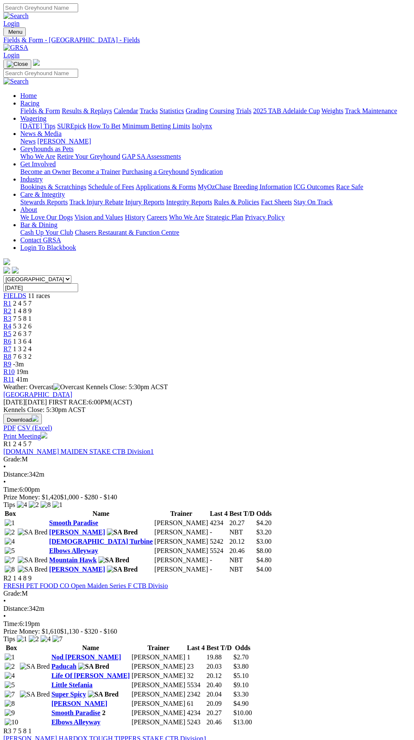
scroll to position [672, 0]
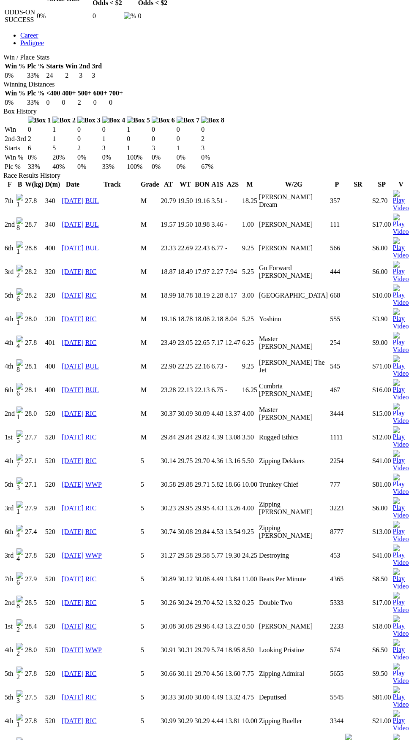
scroll to position [371, 0]
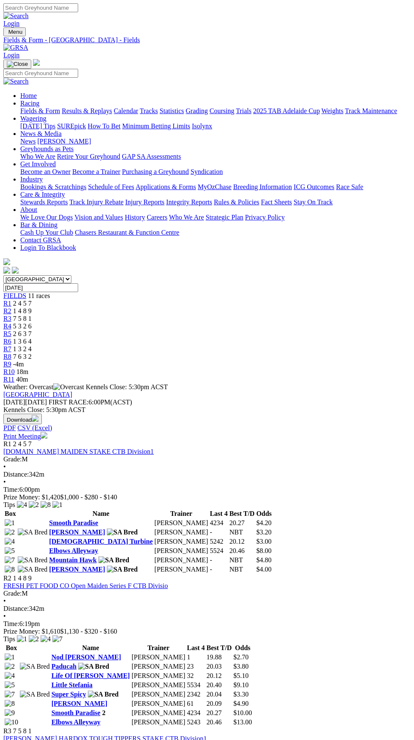
scroll to position [672, 0]
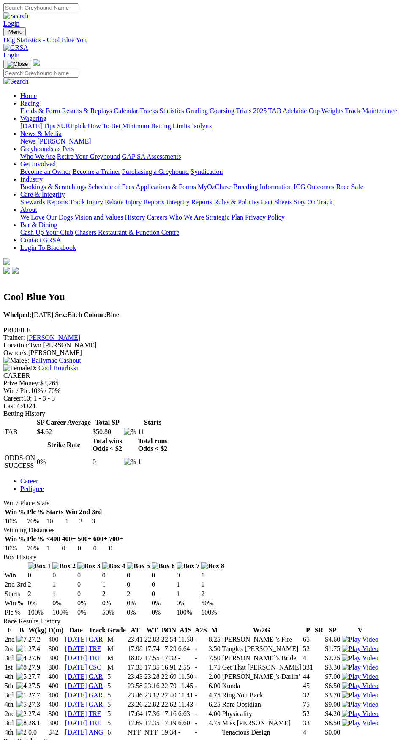
scroll to position [298, 0]
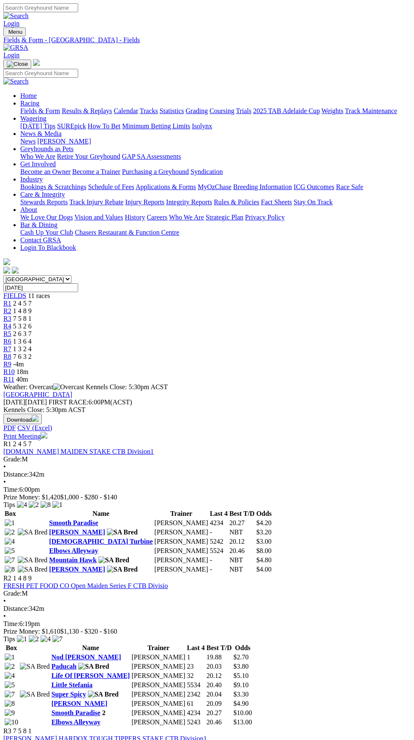
scroll to position [672, 0]
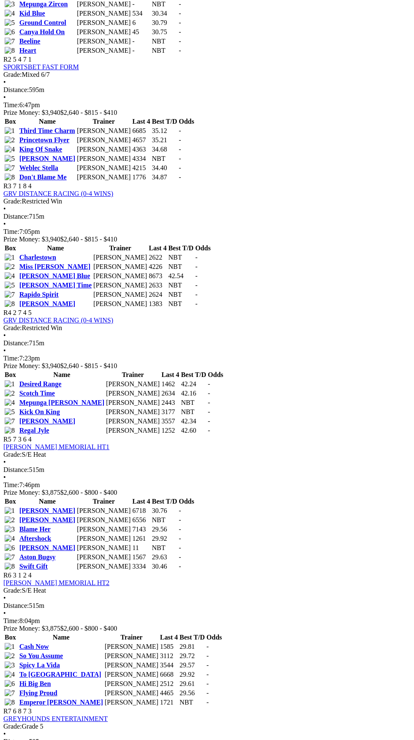
scroll to position [473, 0]
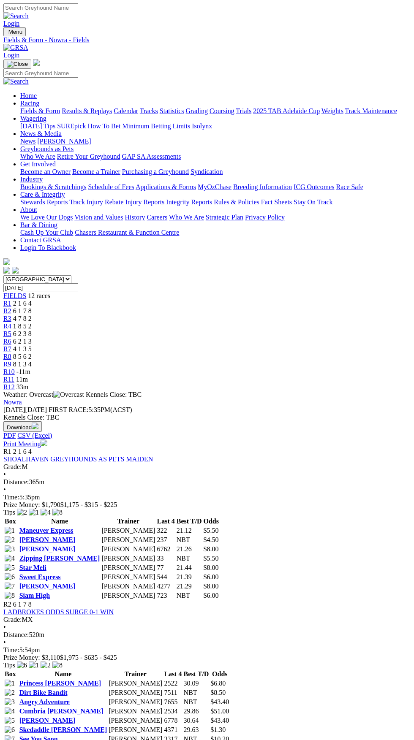
click at [71, 275] on select "South Australia New South Wales Northern Territory Queensland Tasmania Victoria…" at bounding box center [37, 279] width 68 height 8
select select "QLD"
click at [3, 275] on select "South Australia New South Wales Northern Territory Queensland Tasmania Victoria…" at bounding box center [37, 279] width 68 height 8
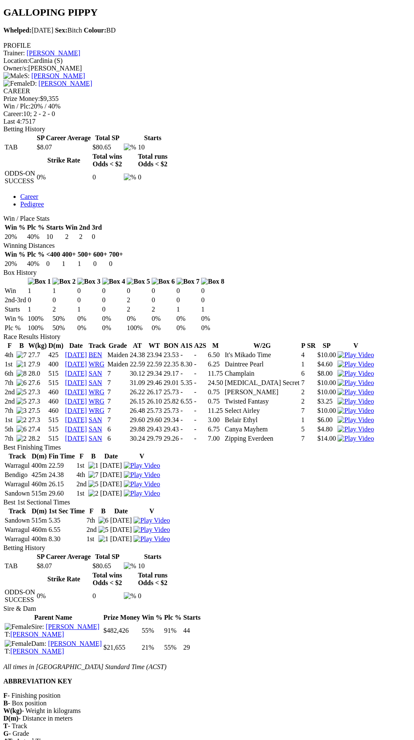
scroll to position [287, 0]
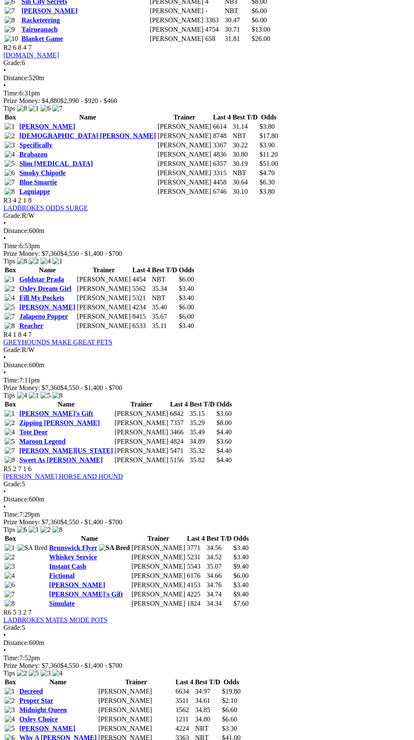
scroll to position [580, 0]
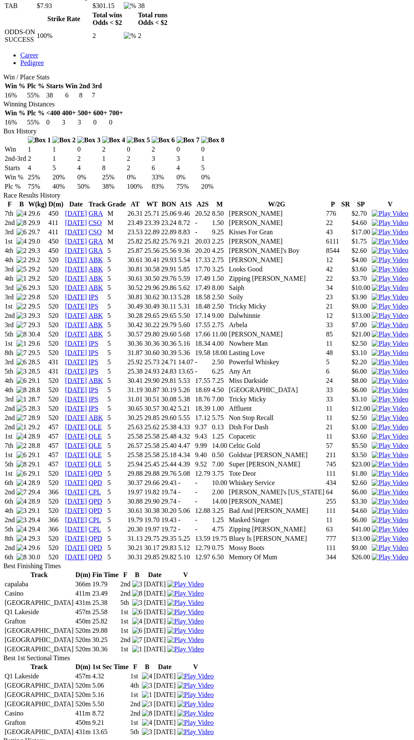
scroll to position [422, 0]
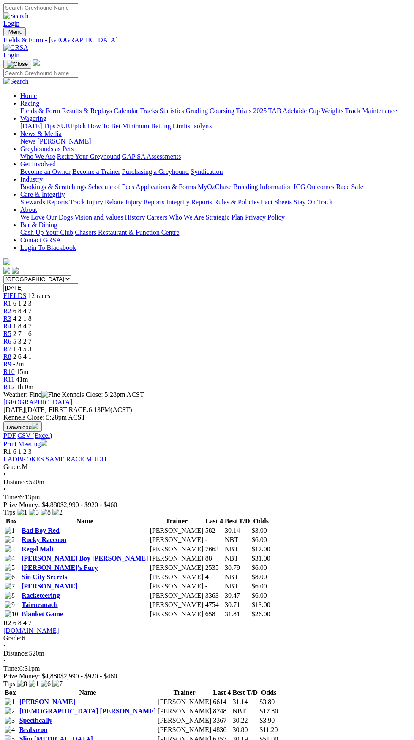
scroll to position [552, 0]
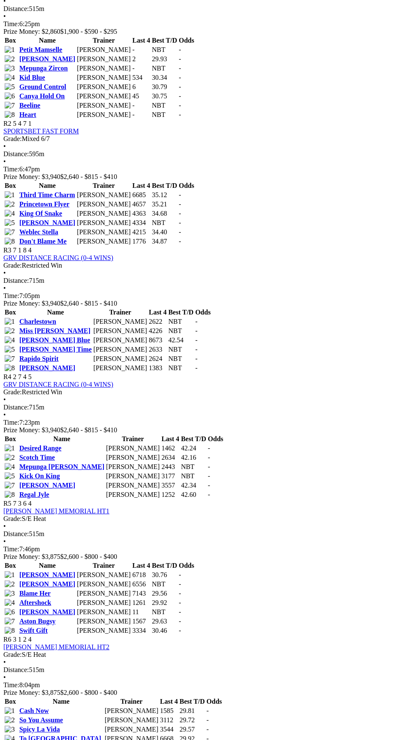
scroll to position [473, 0]
